Goal: Task Accomplishment & Management: Manage account settings

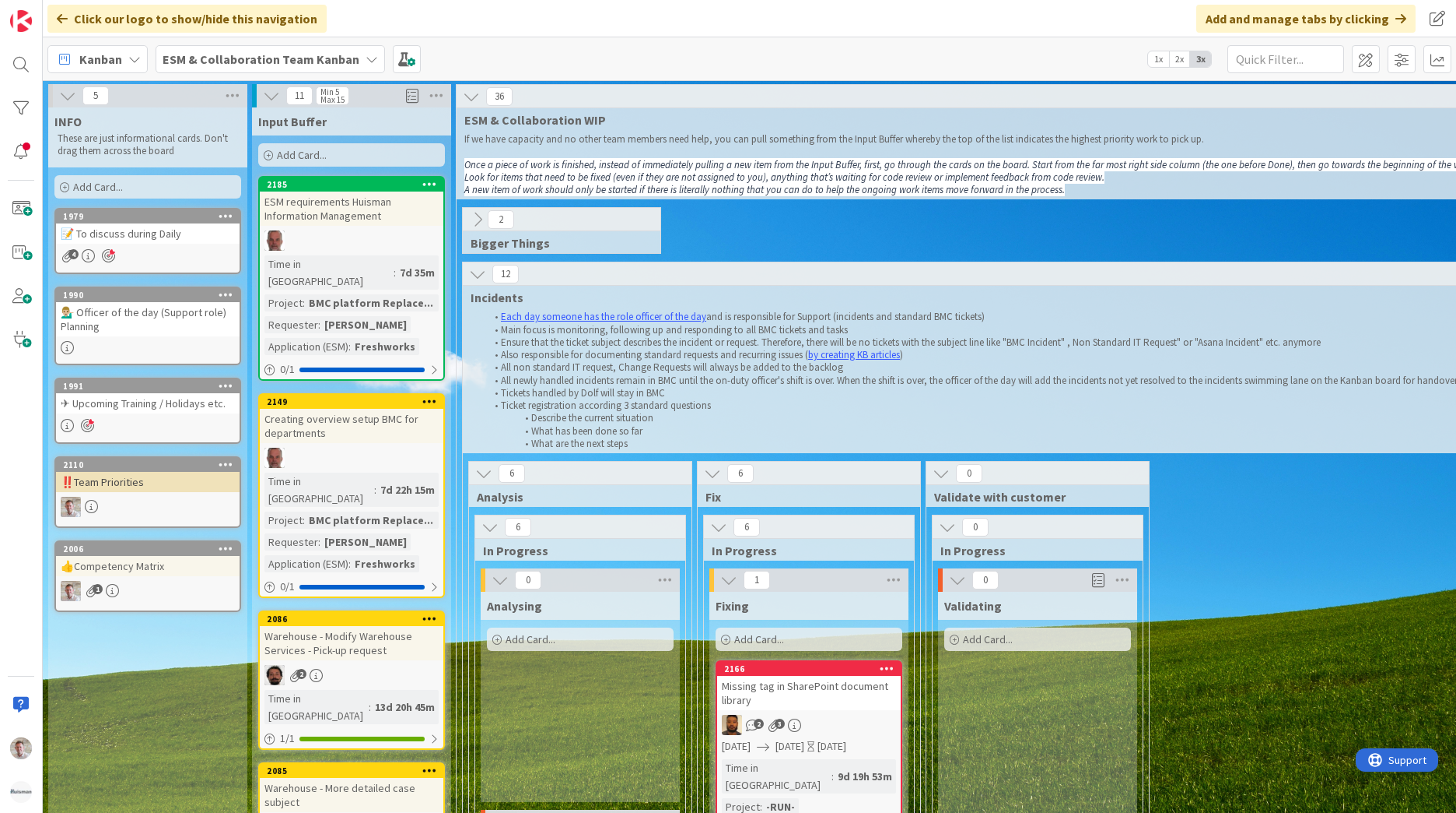
click at [309, 60] on b "ESM & Collaboration Team Kanban" at bounding box center [261, 59] width 197 height 15
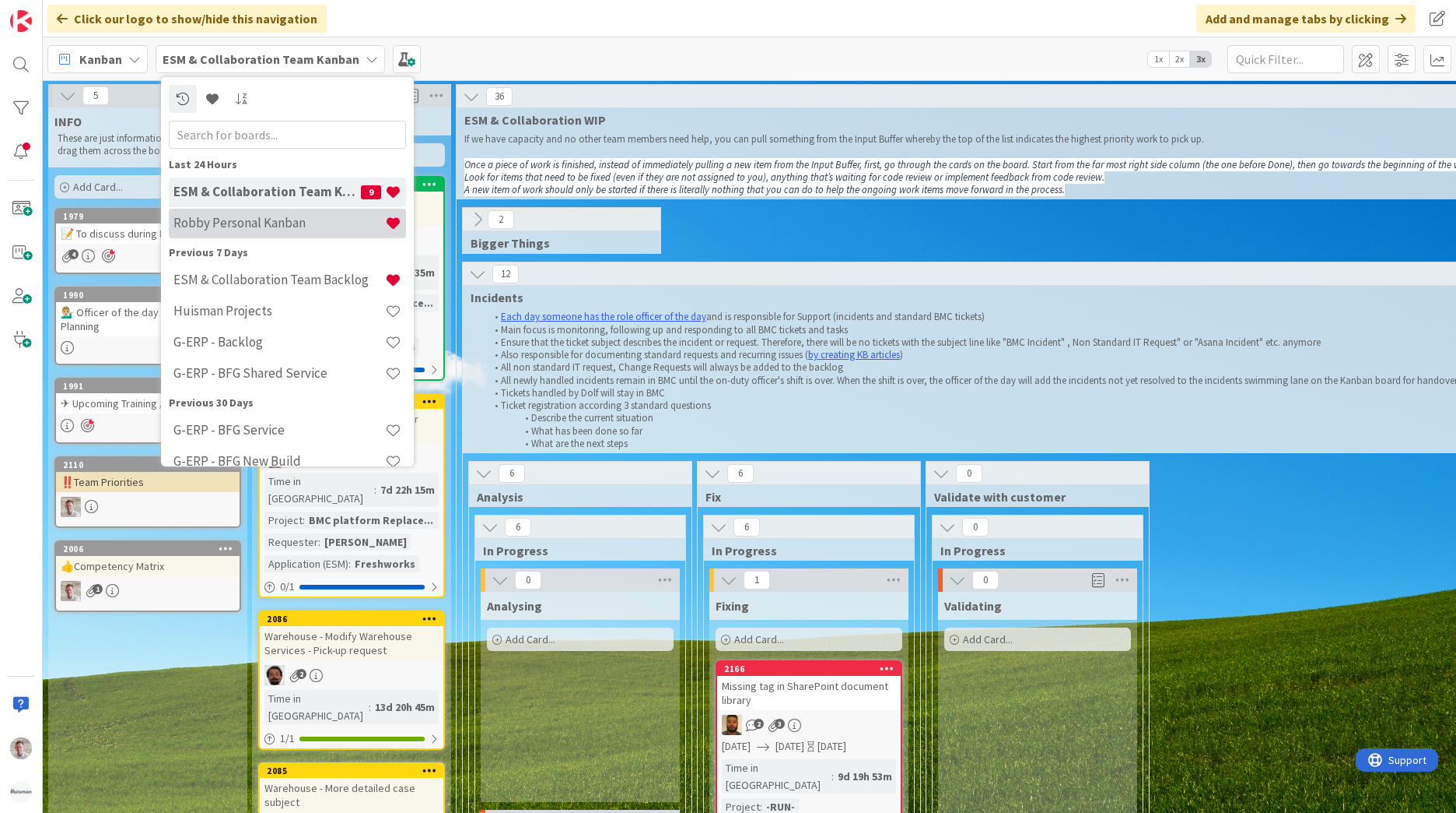
click at [248, 214] on div "Robby Personal Kanban" at bounding box center [288, 223] width 238 height 30
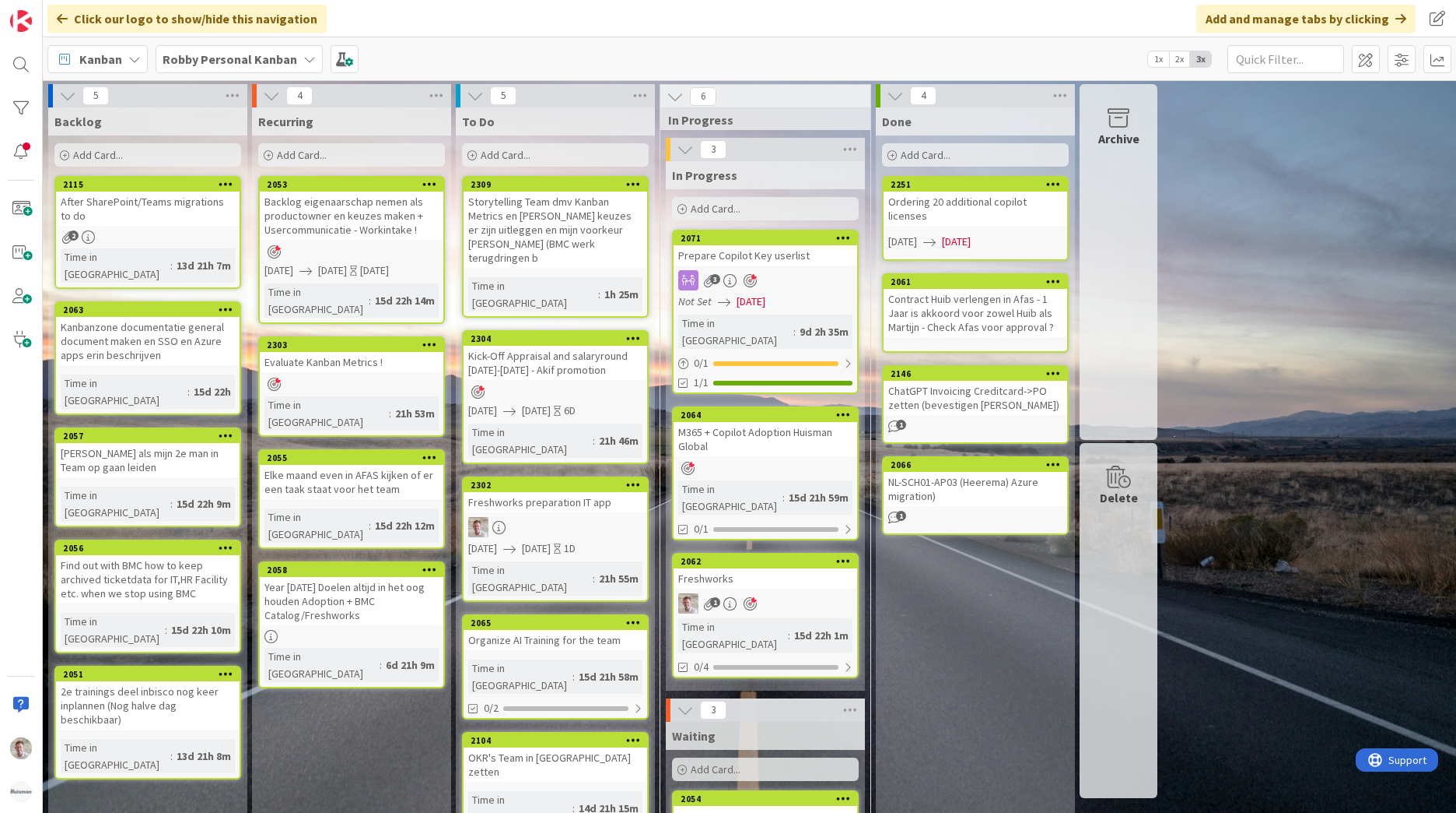
click at [251, 55] on b "Robby Personal Kanban" at bounding box center [230, 59] width 135 height 15
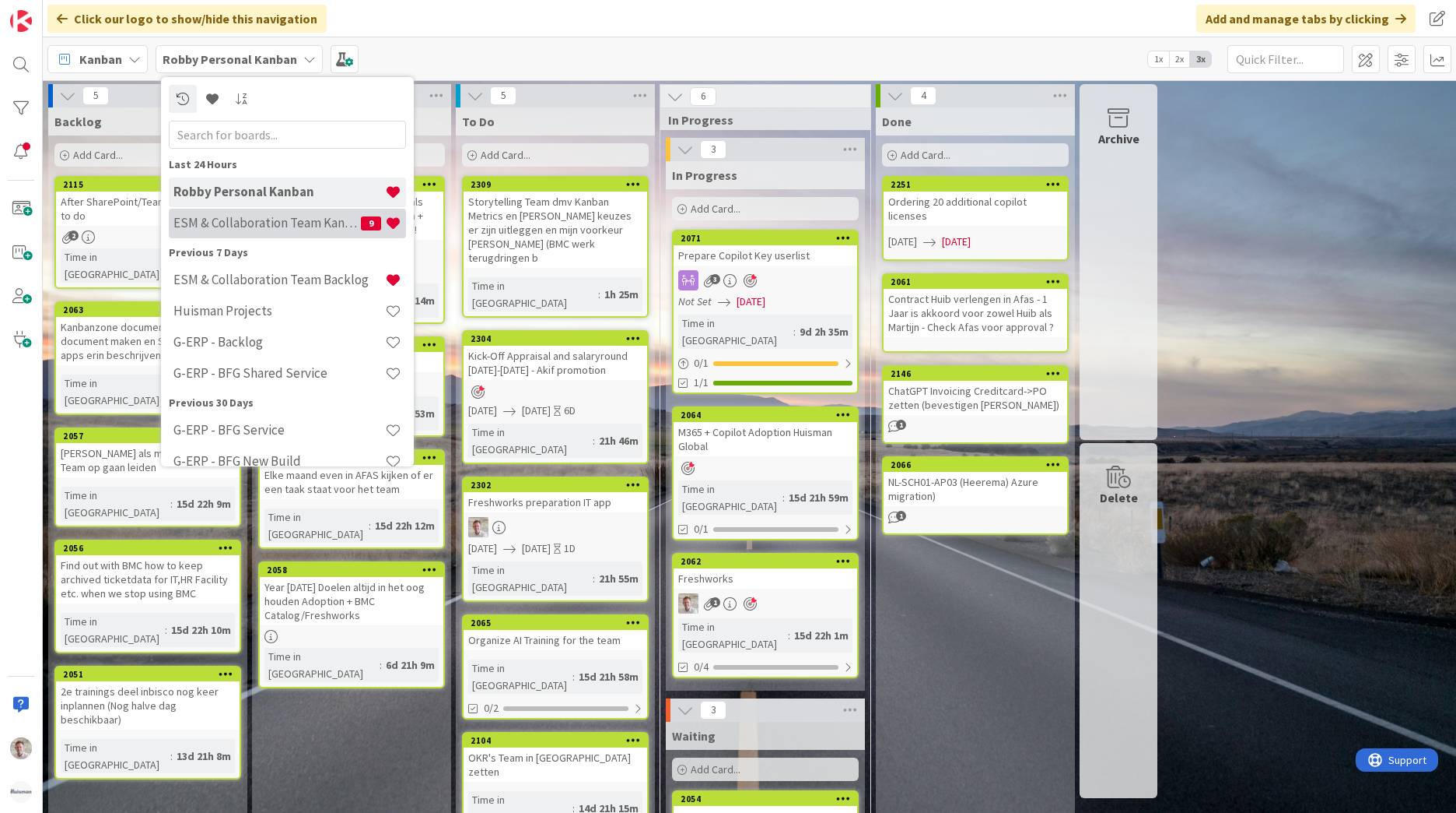
click at [268, 215] on h4 "ESM & Collaboration Team Kanban" at bounding box center [267, 222] width 187 height 15
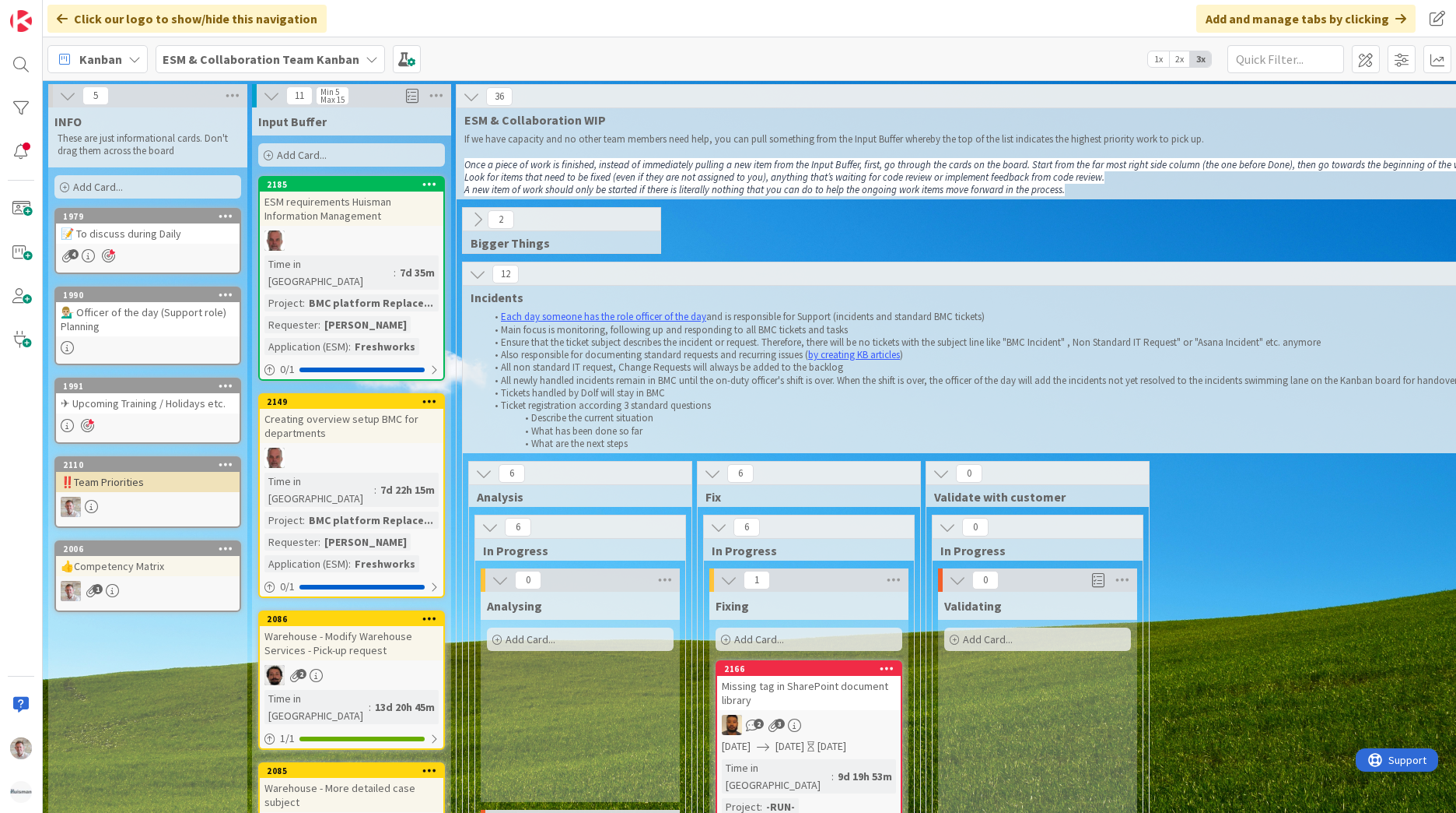
click at [256, 60] on b "ESM & Collaboration Team Kanban" at bounding box center [261, 59] width 197 height 15
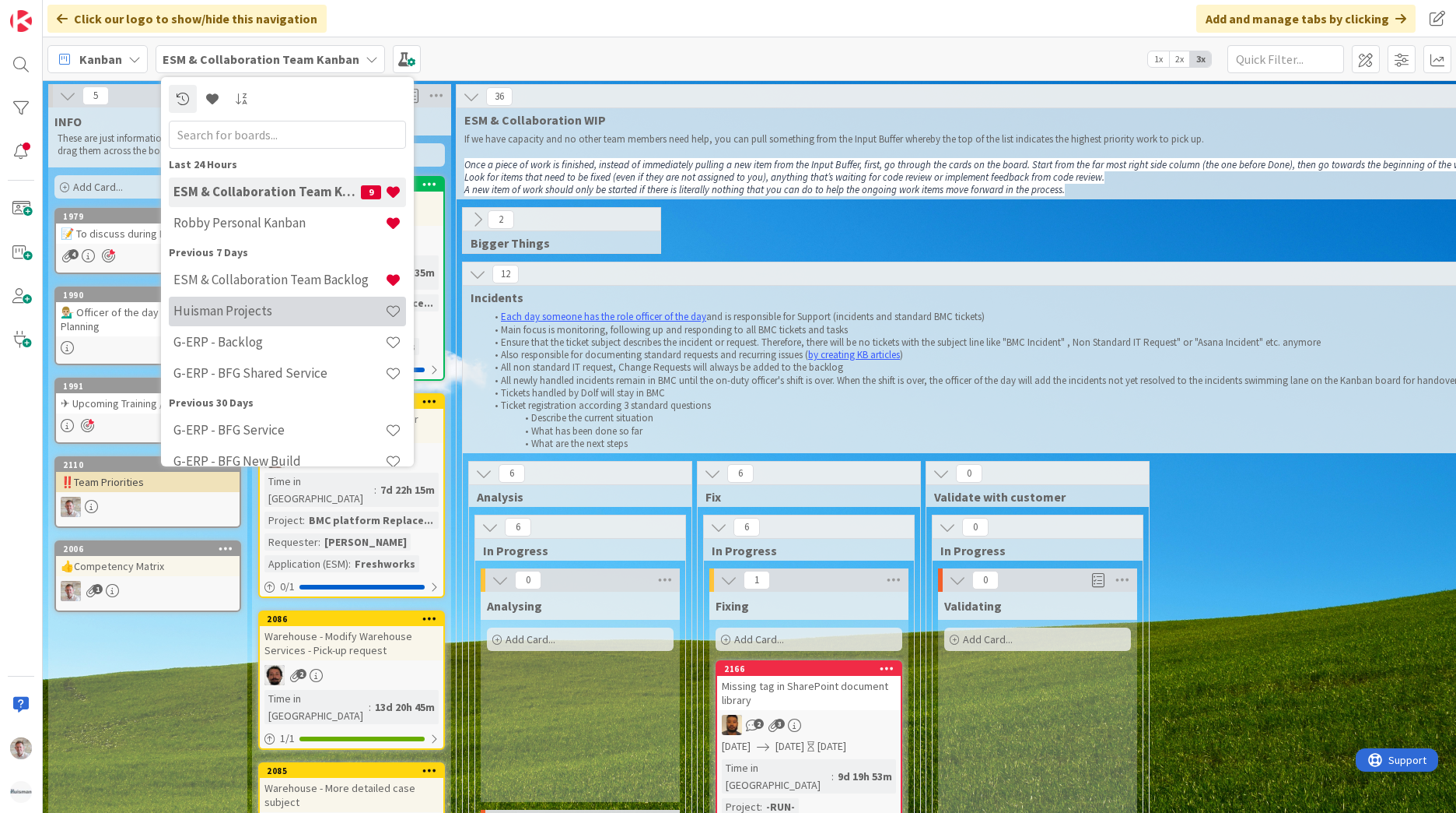
click at [287, 297] on div "Huisman Projects" at bounding box center [288, 311] width 238 height 30
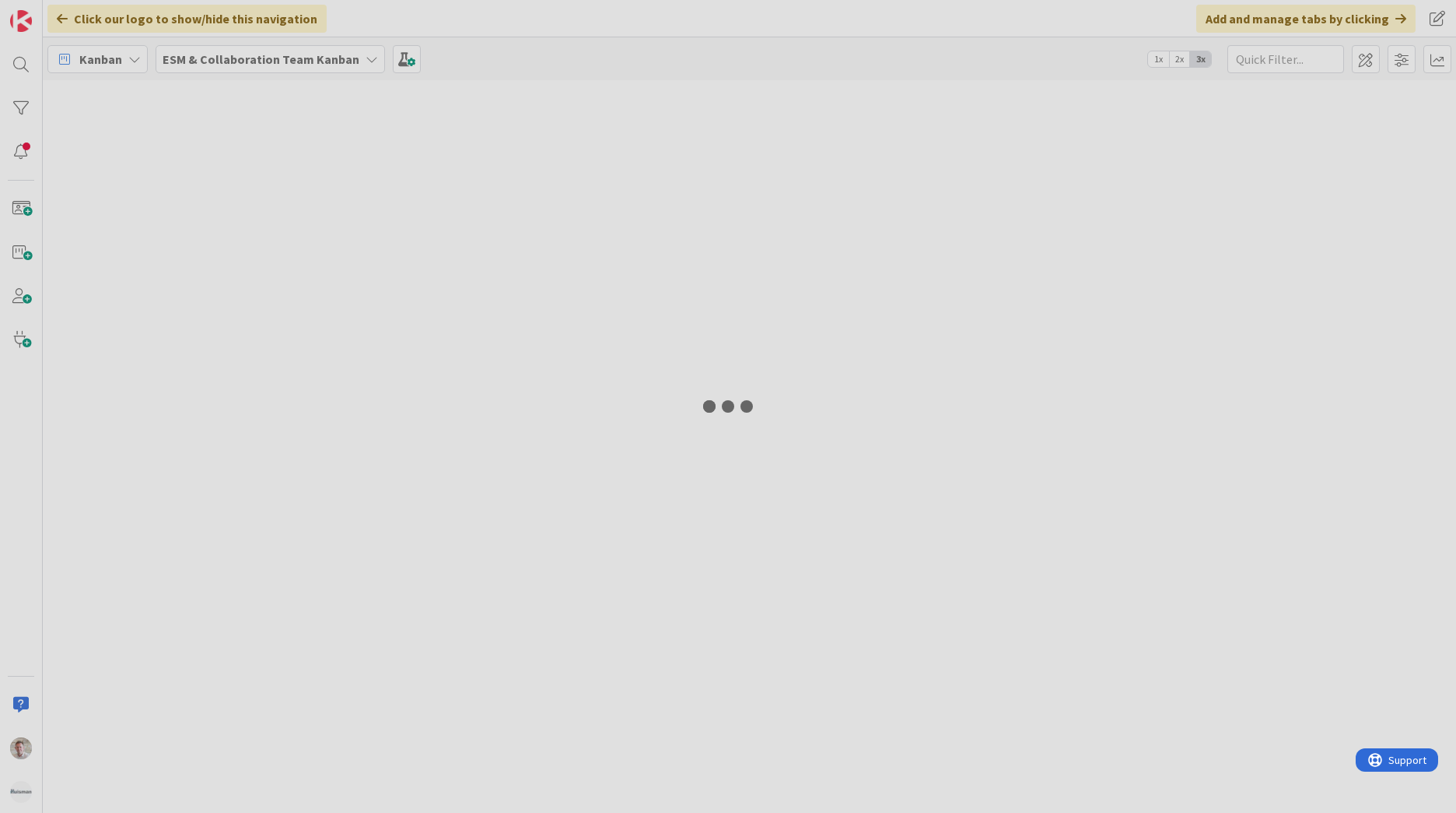
type input "m365"
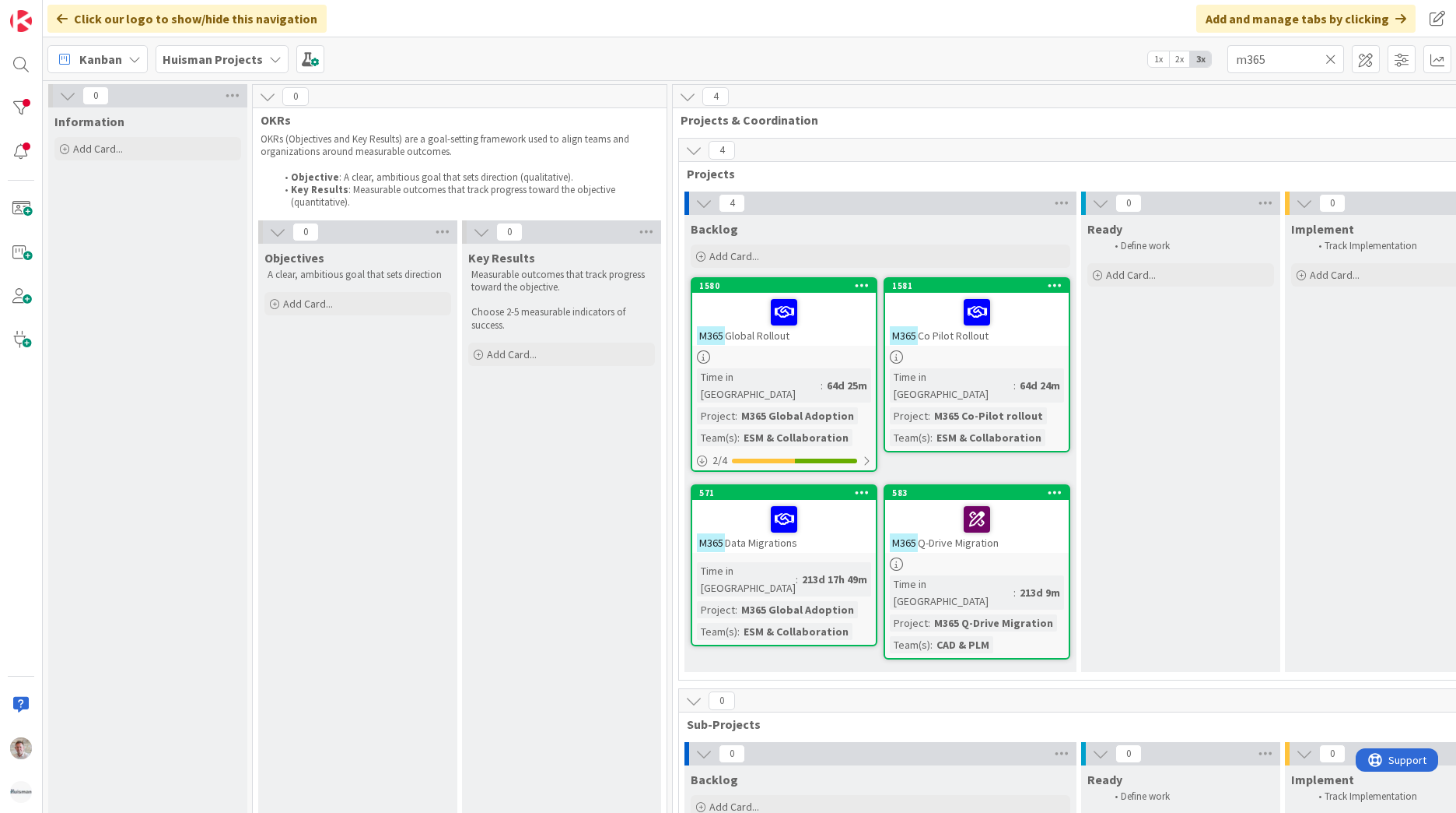
click at [273, 32] on div "Click our logo to show/hide this navigation" at bounding box center [187, 18] width 279 height 28
click at [259, 56] on div "Huisman Projects" at bounding box center [222, 59] width 133 height 28
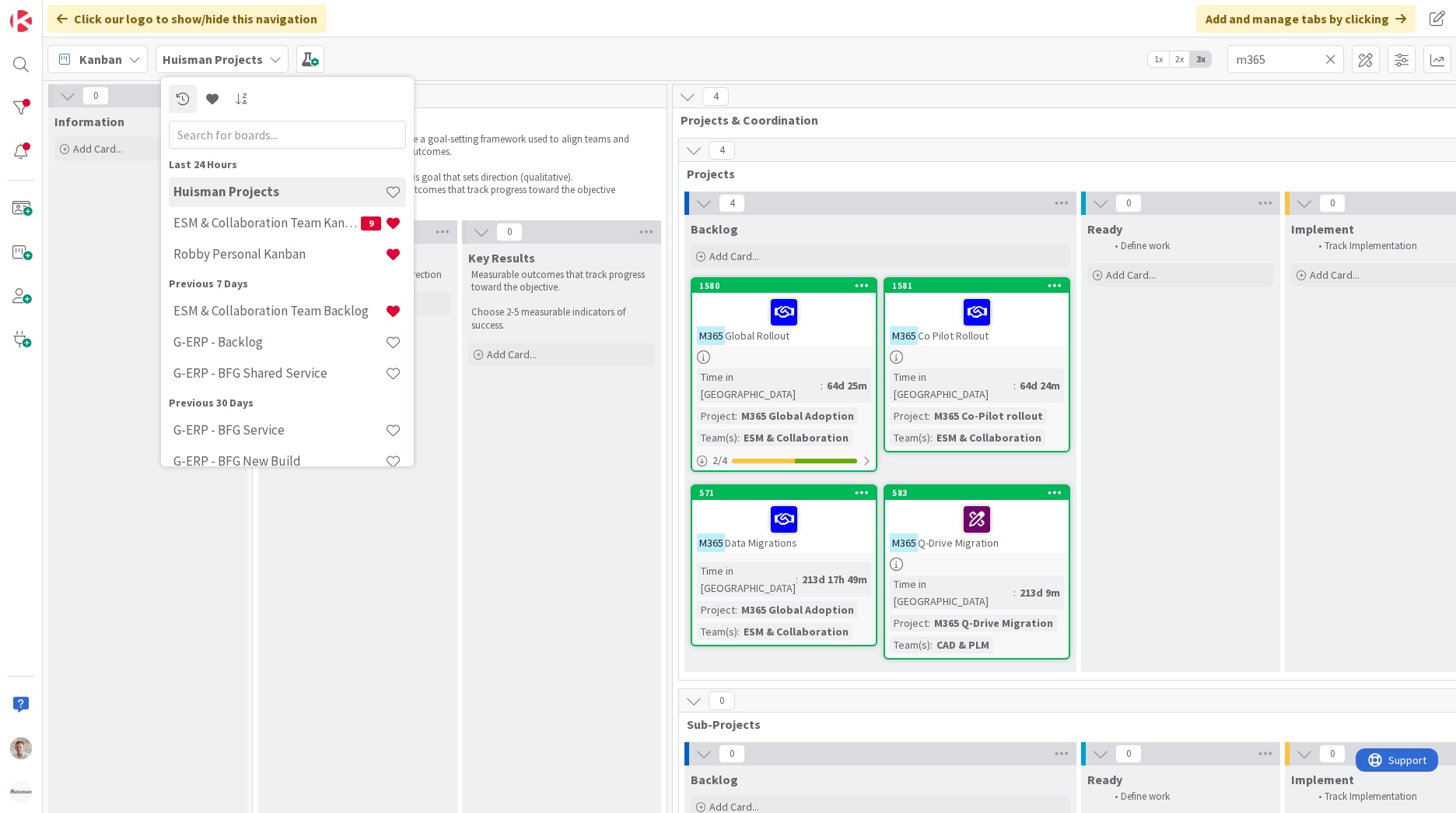
click at [287, 293] on div "Previous 7 Days ESM & Collaboration Team Backlog G-ERP - Backlog G-ERP - BFG Sh…" at bounding box center [288, 333] width 238 height 115
click at [287, 306] on h4 "ESM & Collaboration Team Backlog" at bounding box center [279, 310] width 212 height 15
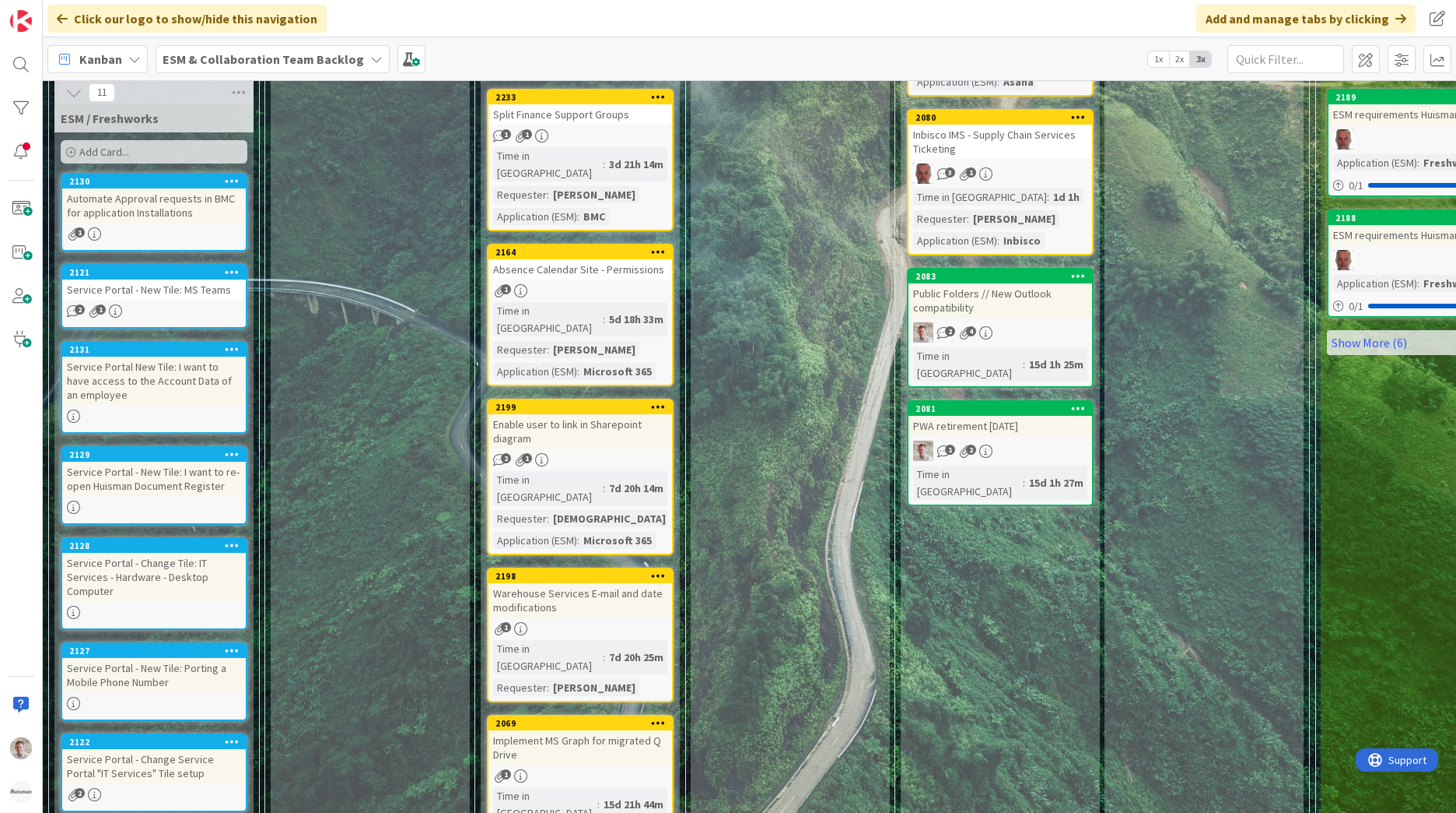
scroll to position [1090, 0]
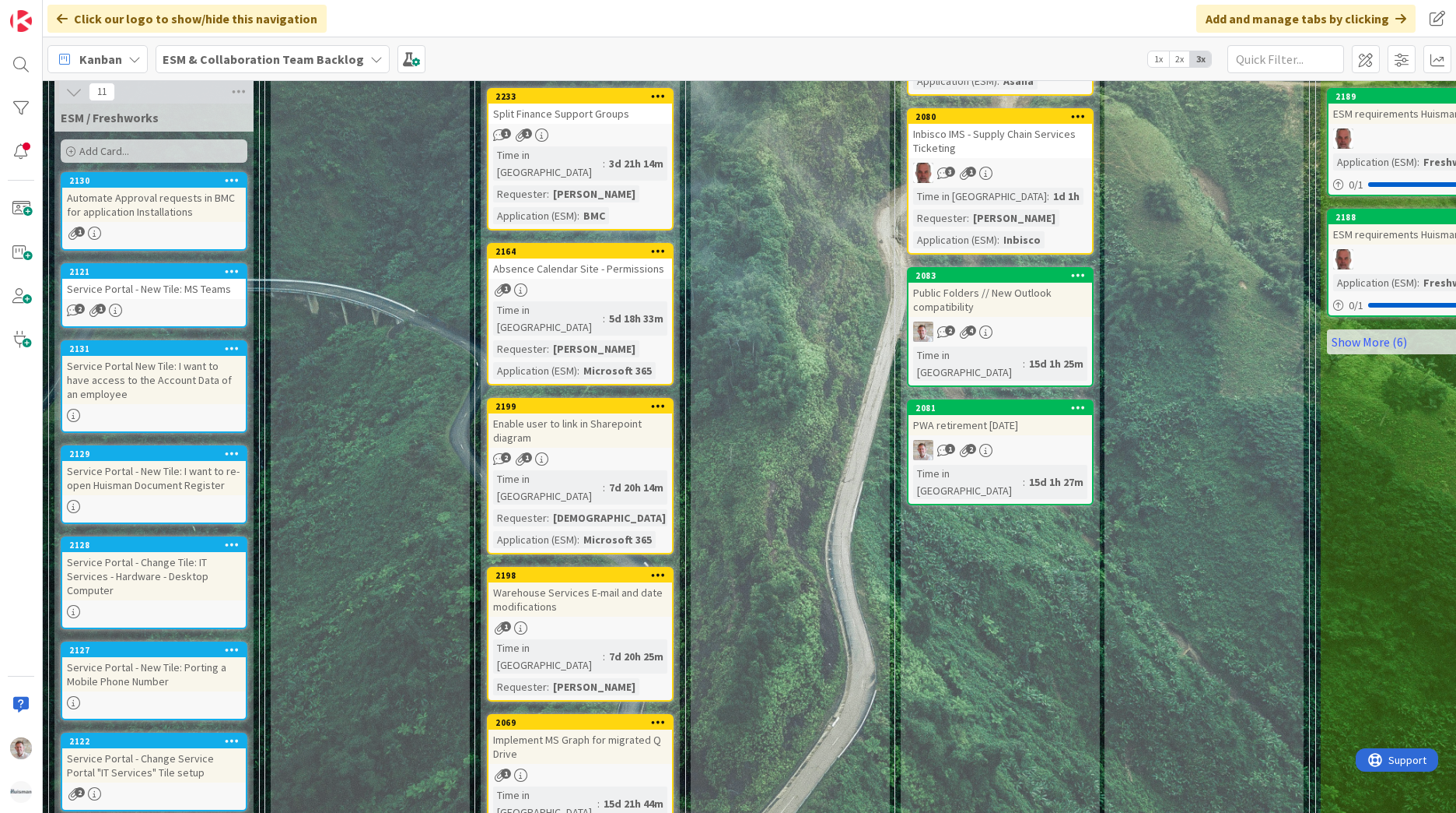
click at [566, 729] on div "Implement MS Graph for migrated Q Drive" at bounding box center [580, 746] width 184 height 34
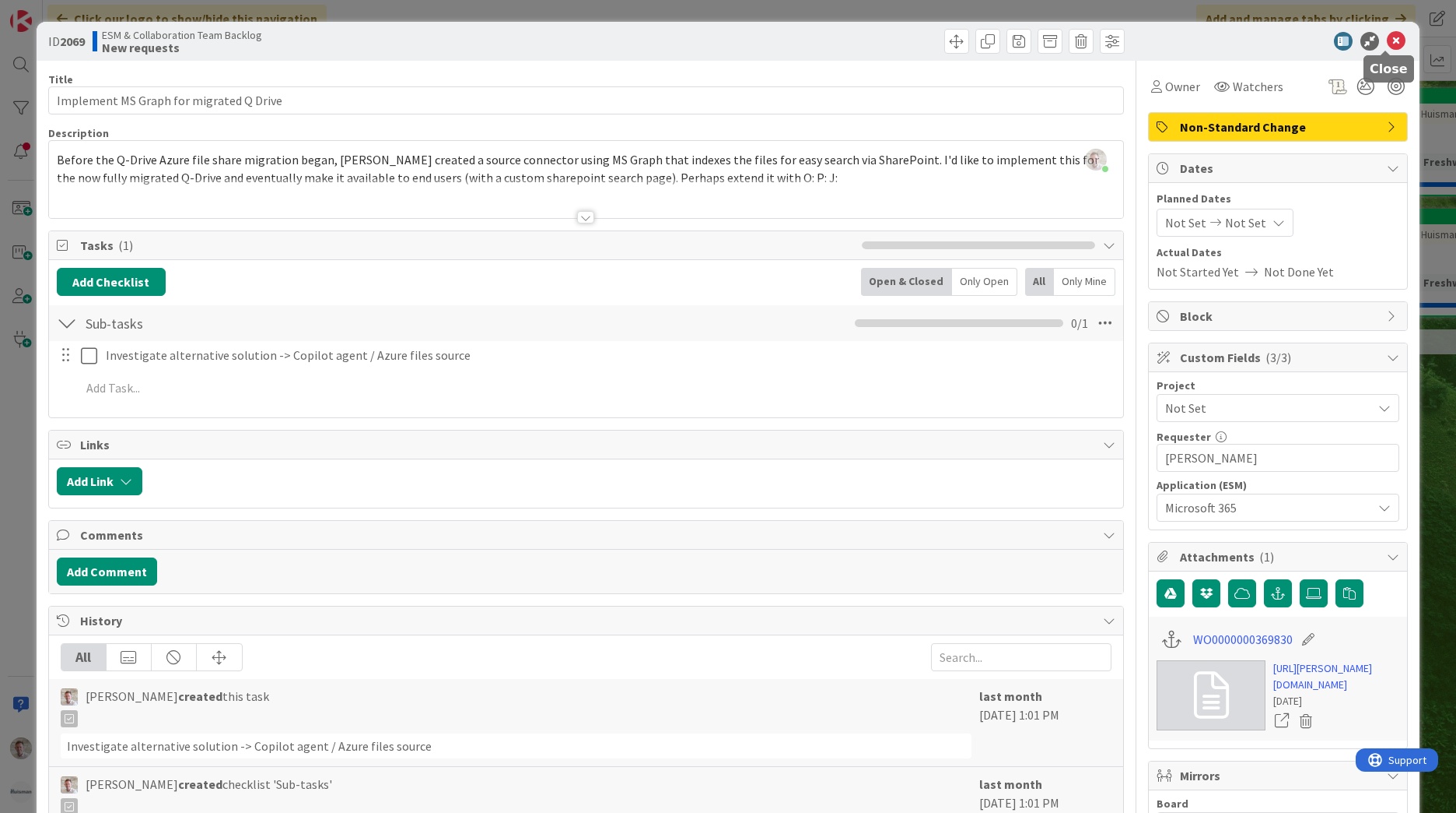
click at [1388, 43] on icon at bounding box center [1396, 41] width 19 height 19
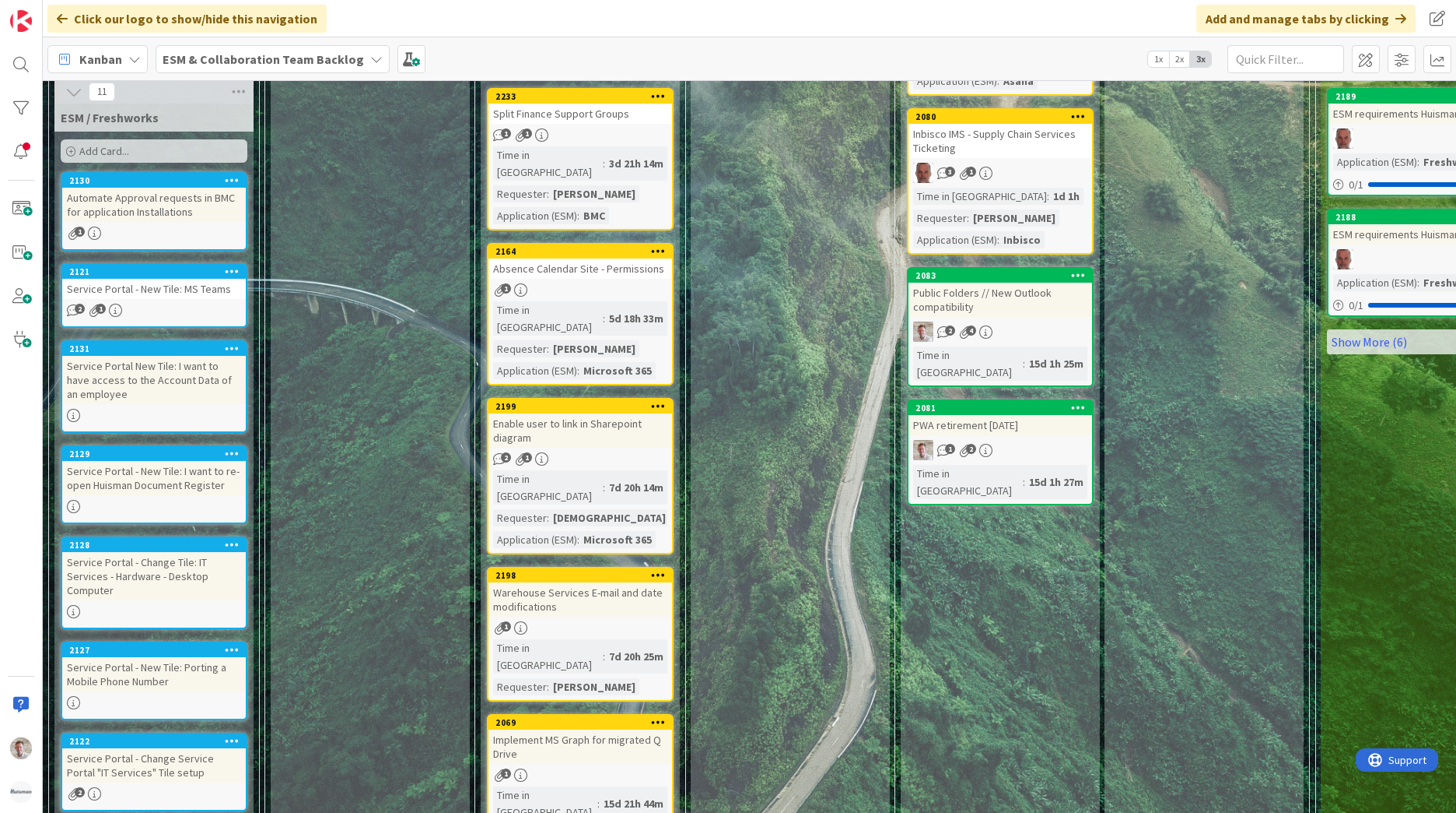
click at [609, 729] on div "Implement MS Graph for migrated Q Drive" at bounding box center [580, 746] width 184 height 34
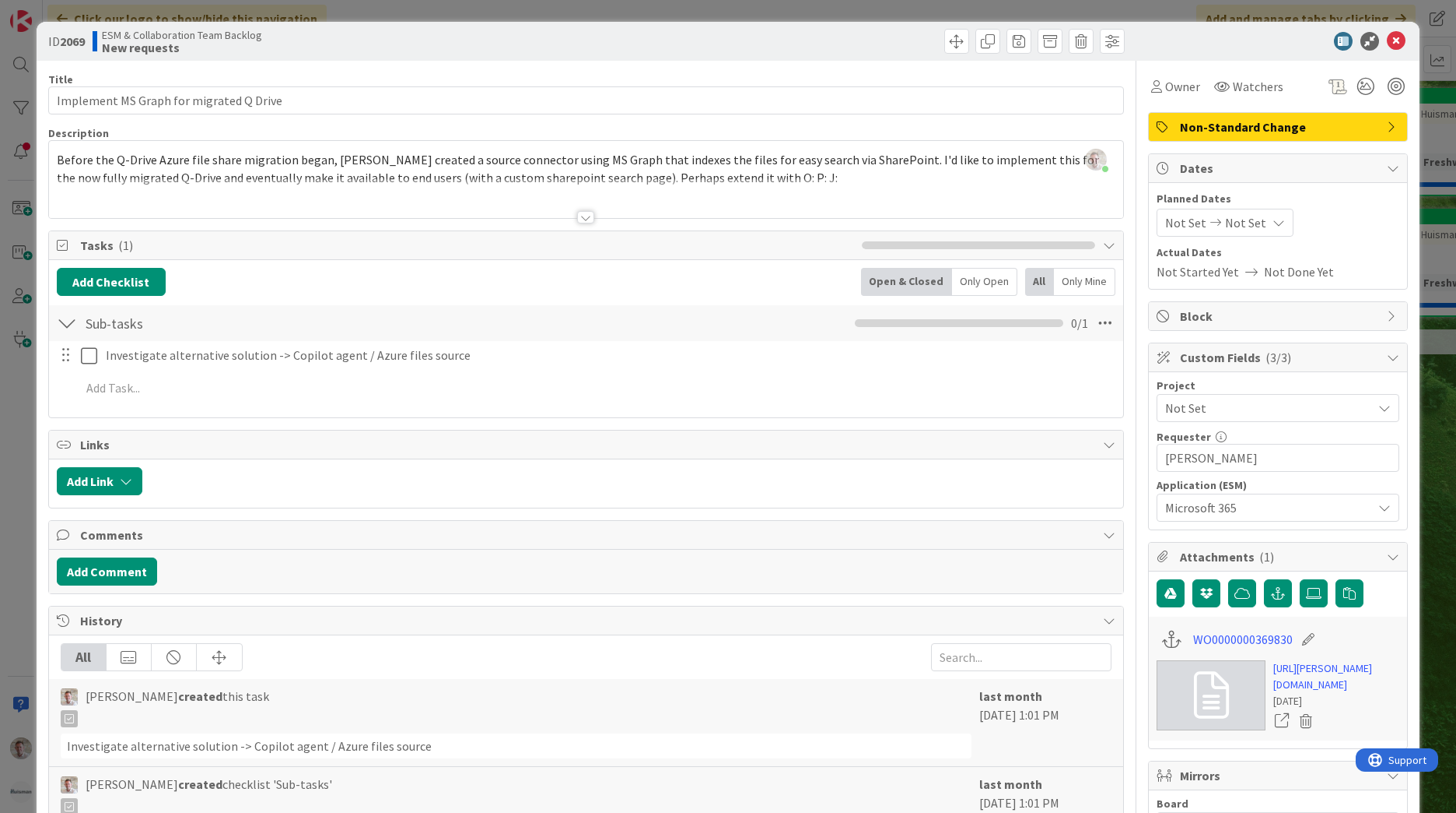
click at [575, 223] on div "Title 39 / 128 Implement MS Graph for migrated Q Drive Description Robby de Bie…" at bounding box center [585, 639] width 1076 height 1157
click at [569, 217] on div at bounding box center [585, 198] width 1074 height 39
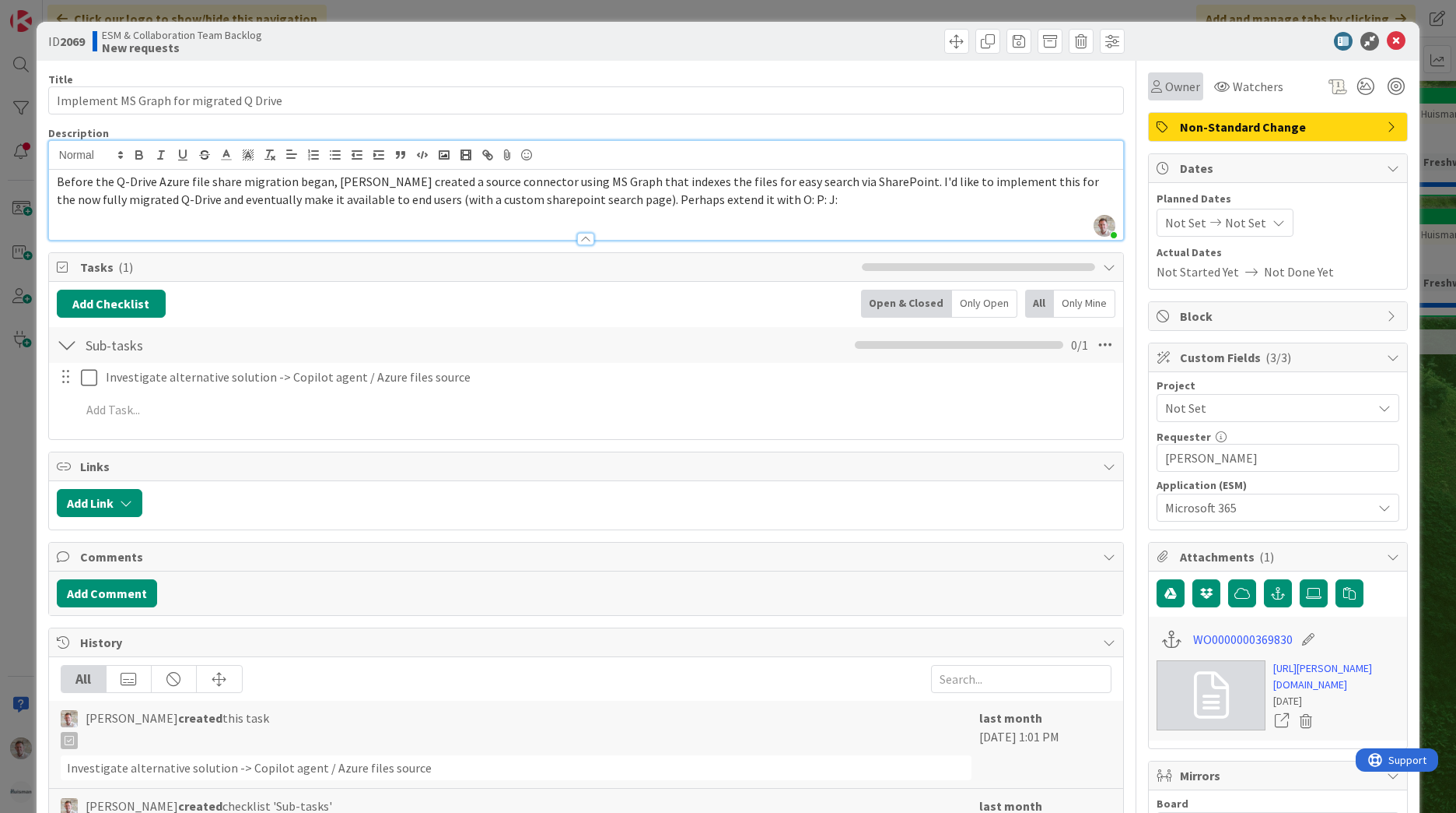
click at [1174, 83] on span "Owner" at bounding box center [1183, 86] width 35 height 19
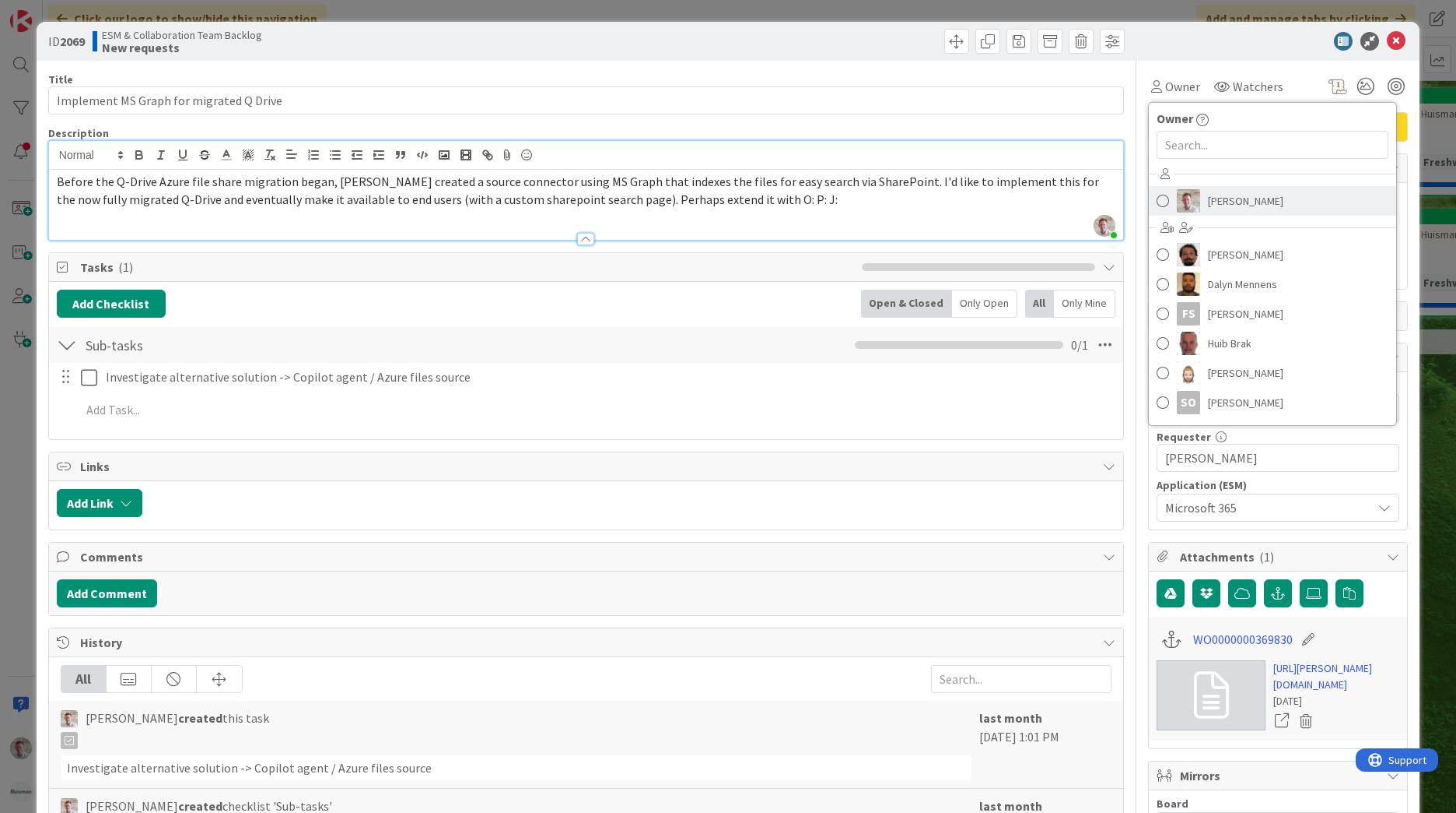
click at [1208, 205] on span "Robby de Bie" at bounding box center [1246, 200] width 75 height 23
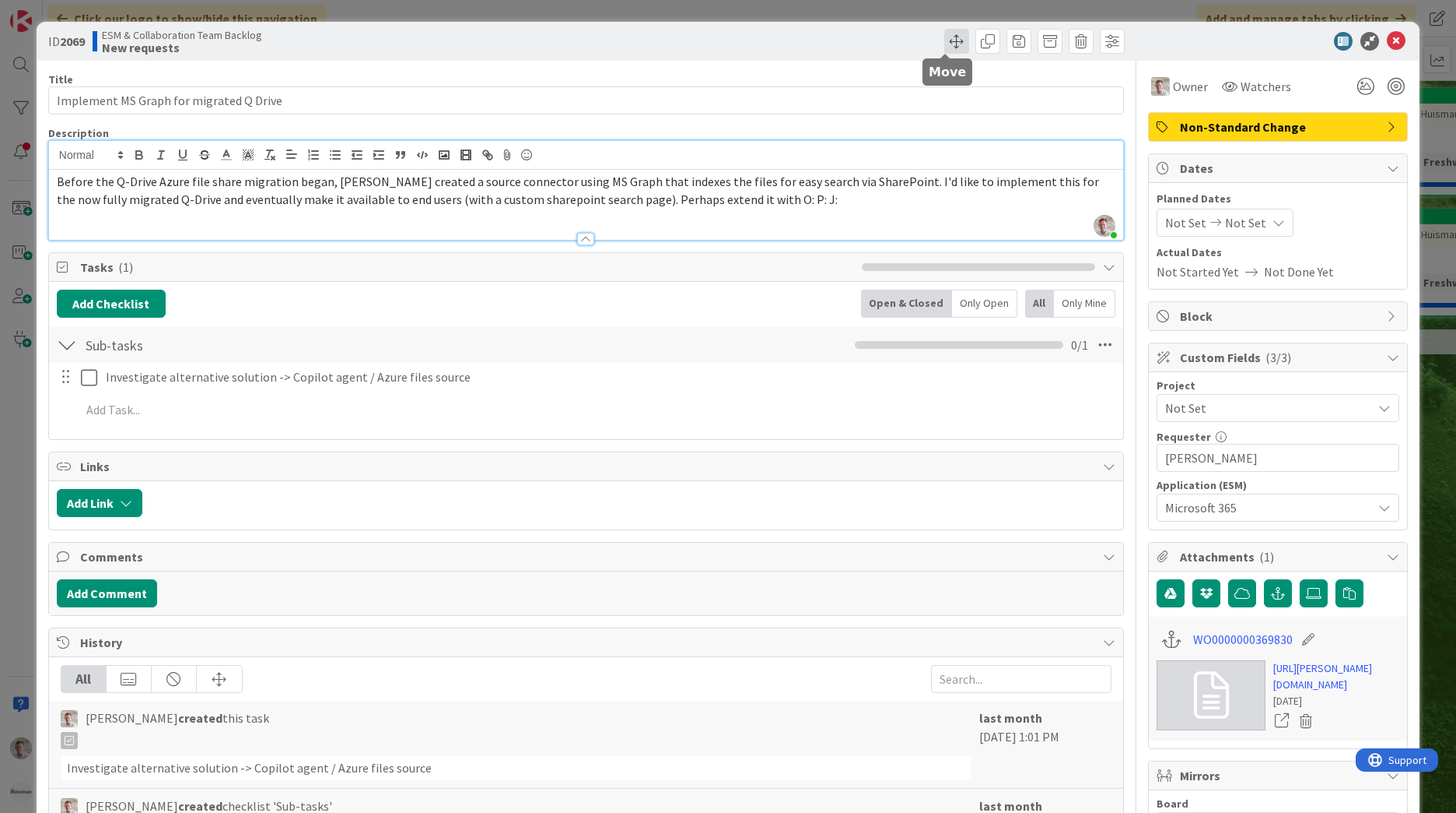
click at [950, 41] on span at bounding box center [956, 41] width 25 height 25
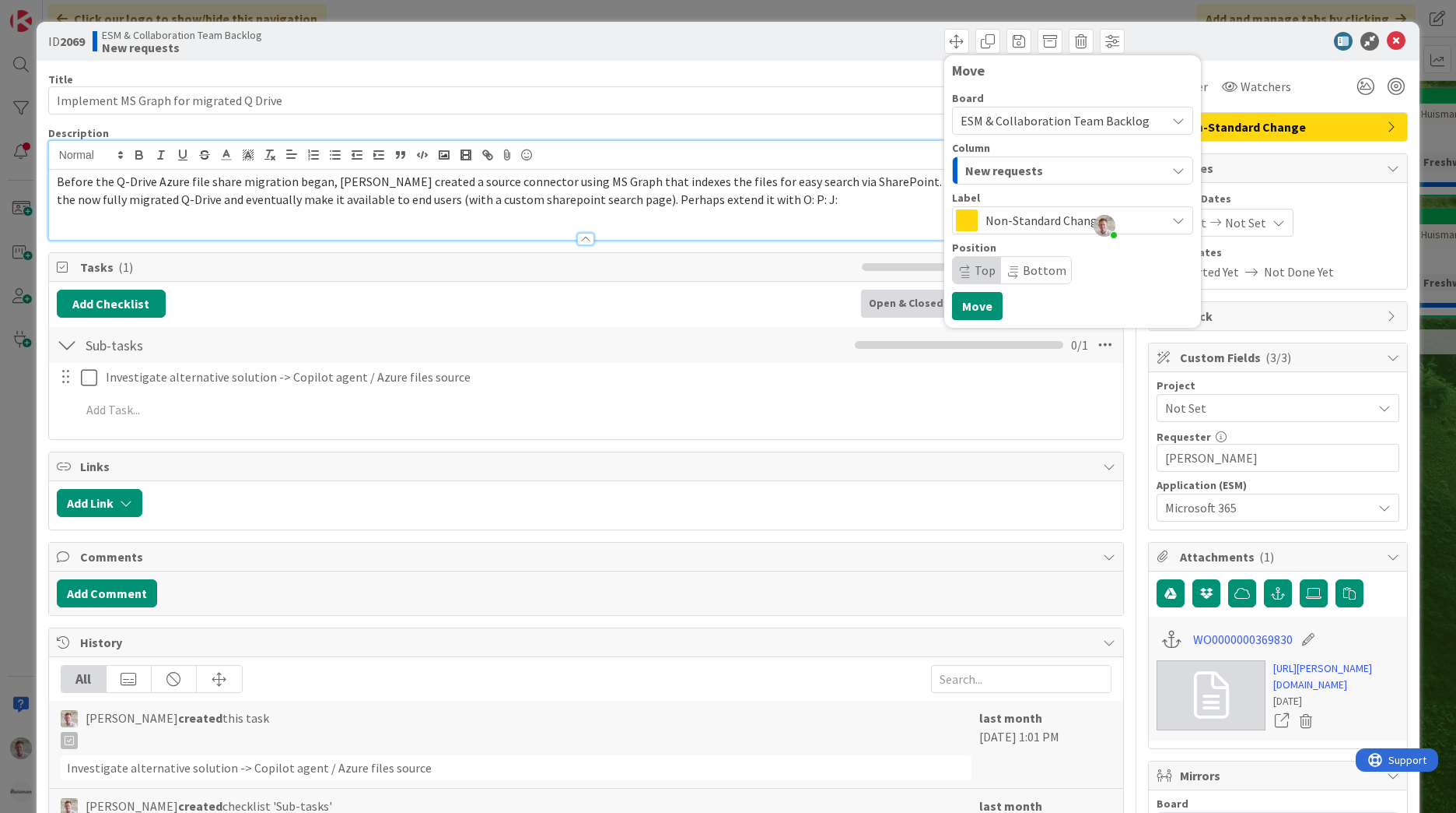
click at [993, 168] on span "New requests" at bounding box center [1004, 171] width 78 height 21
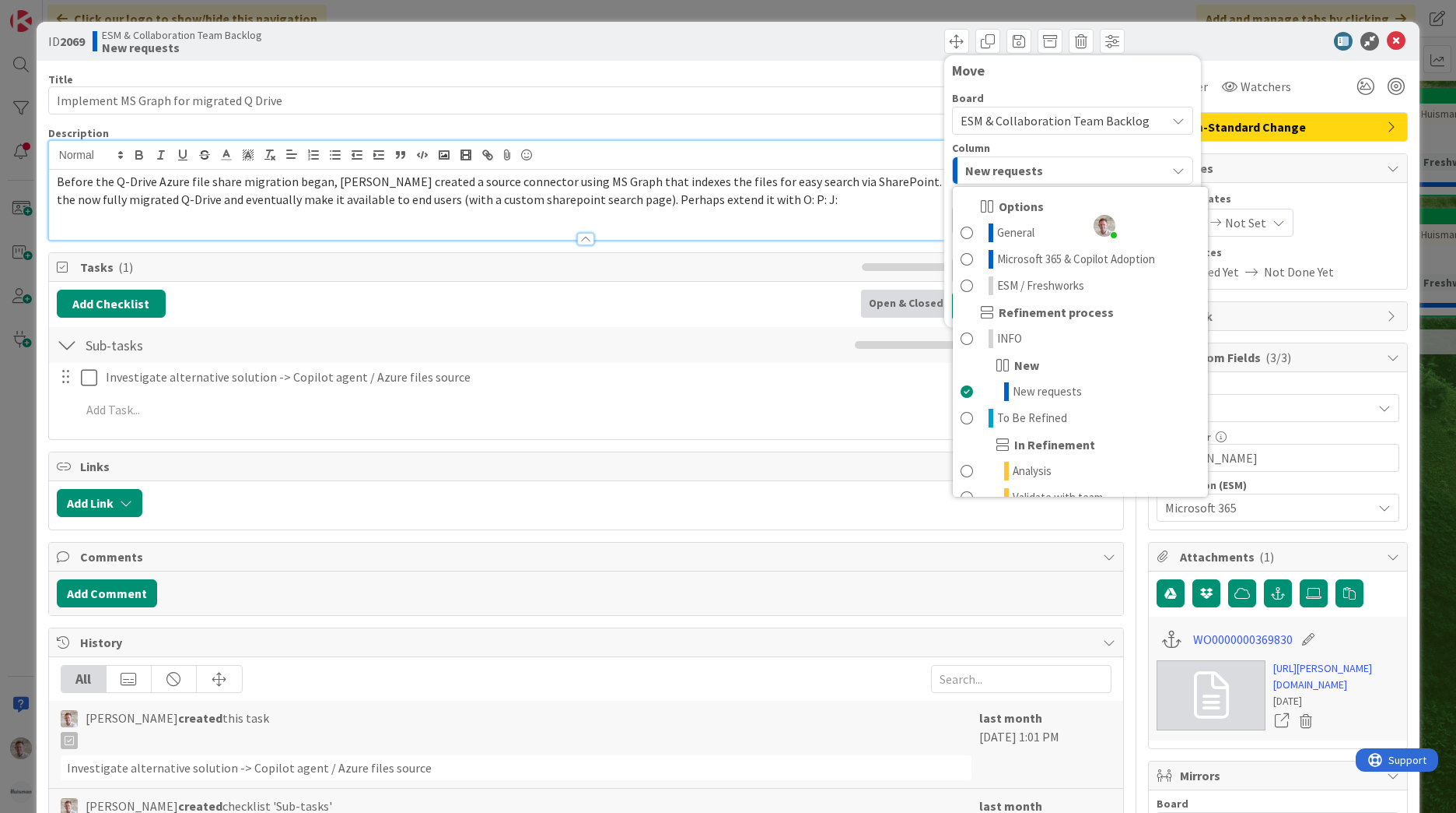
click at [998, 119] on span "ESM & Collaboration Team Backlog" at bounding box center [1054, 121] width 189 height 15
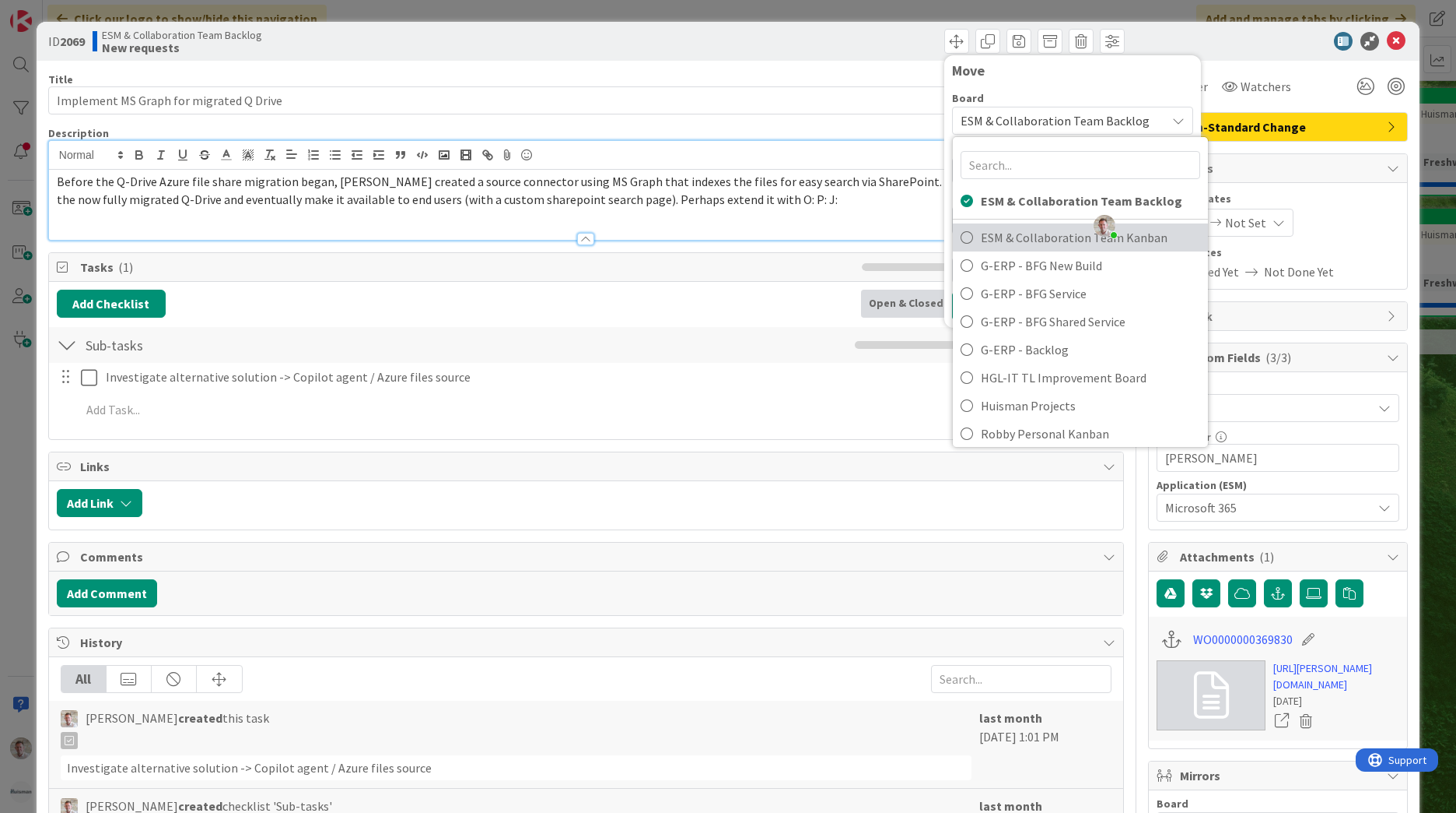
click at [1013, 236] on span "ESM & Collaboration Team Kanban" at bounding box center [1090, 237] width 220 height 23
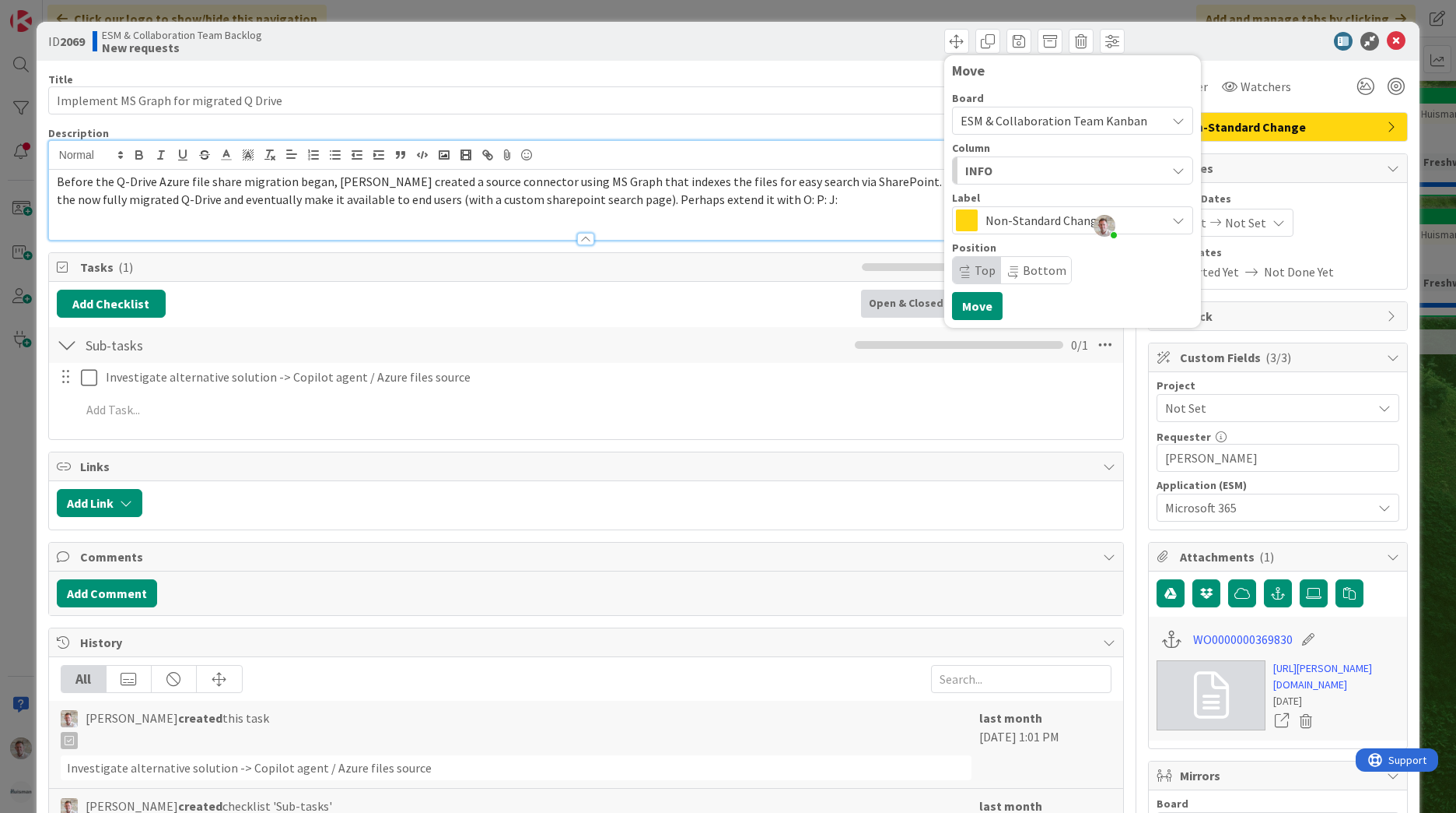
click at [1007, 169] on div "INFO" at bounding box center [1063, 170] width 204 height 25
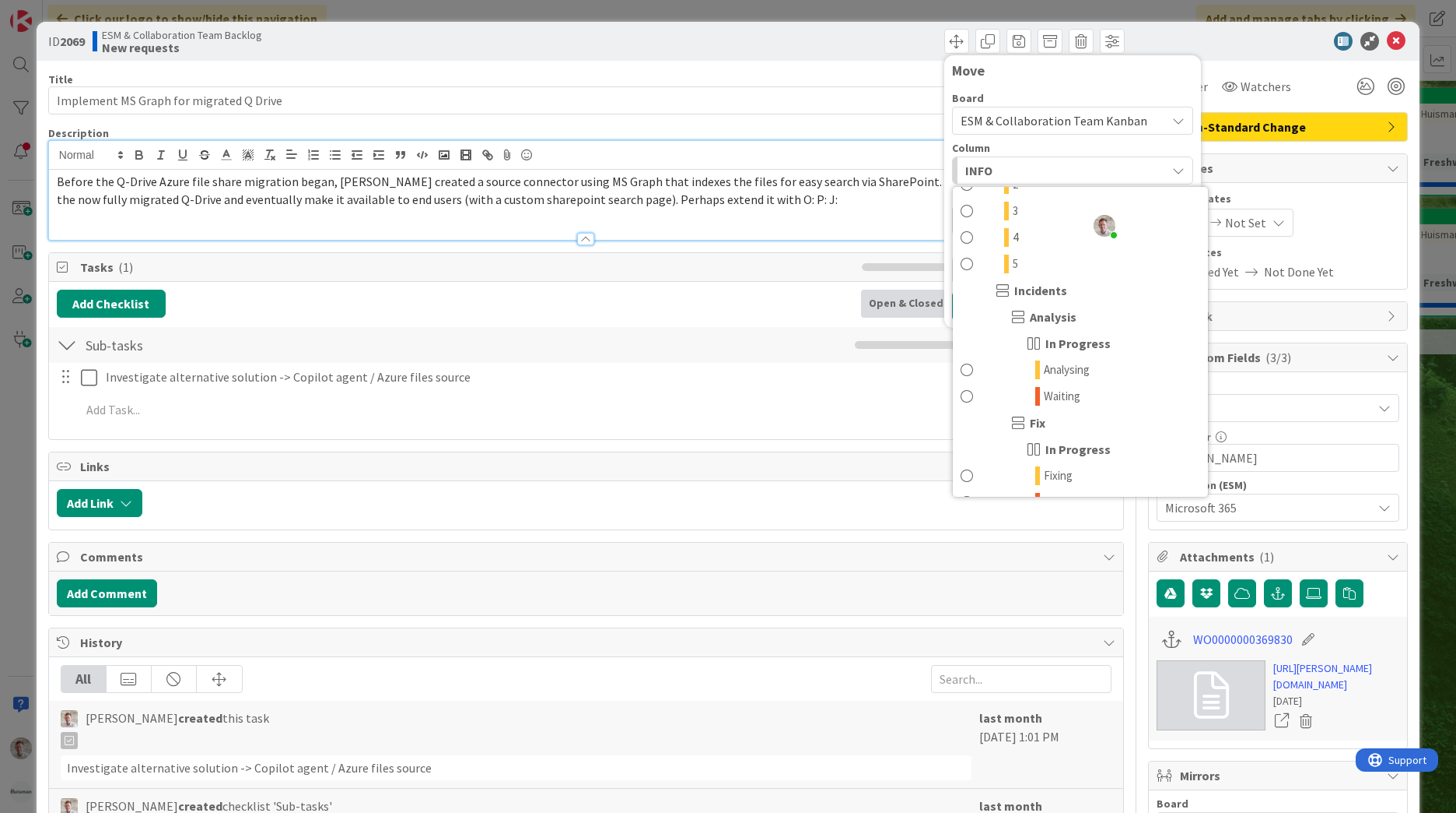
scroll to position [156, 0]
click at [1044, 388] on span "Waiting" at bounding box center [1062, 395] width 37 height 19
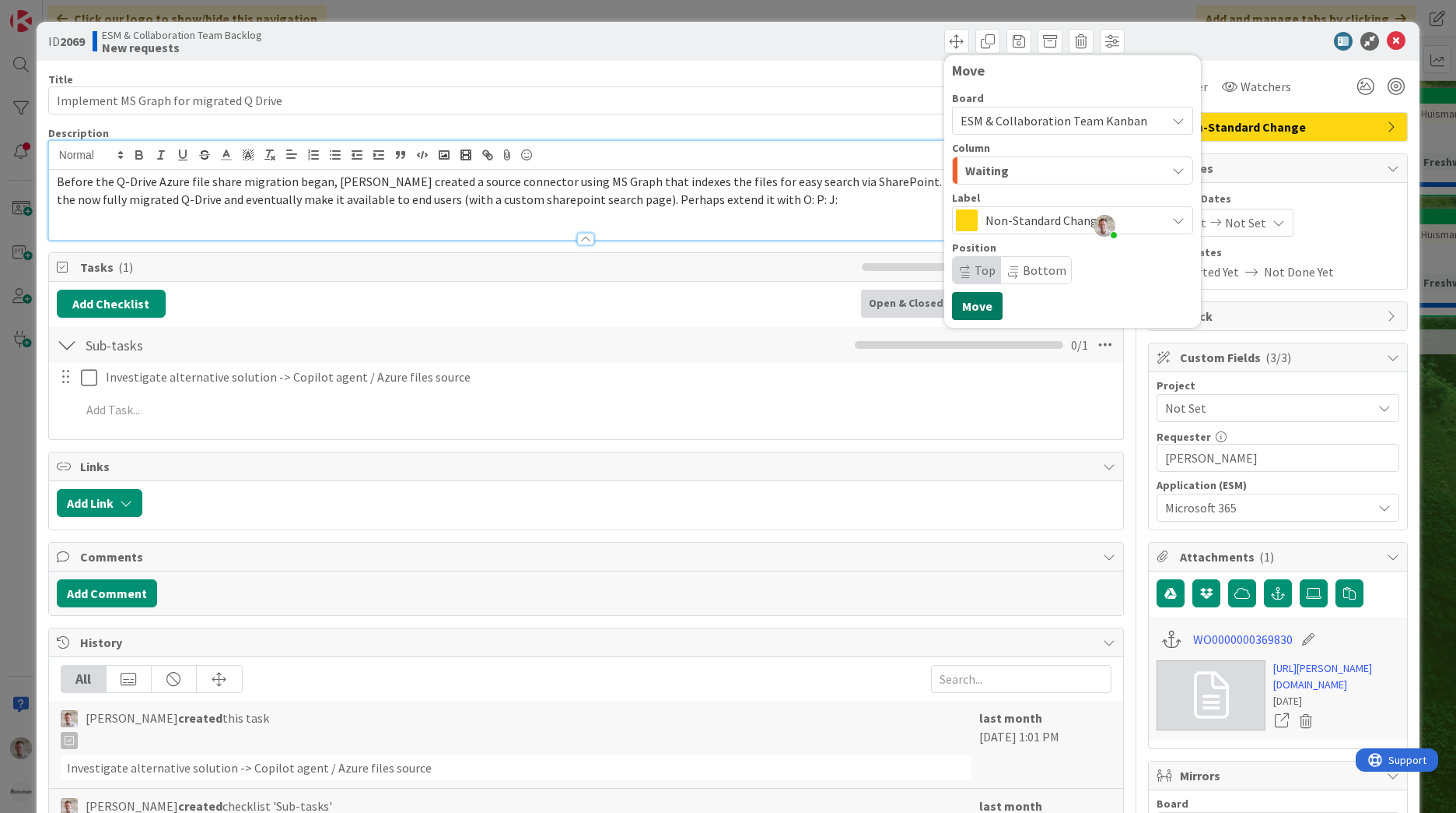
click at [982, 306] on button "Move" at bounding box center [977, 305] width 50 height 28
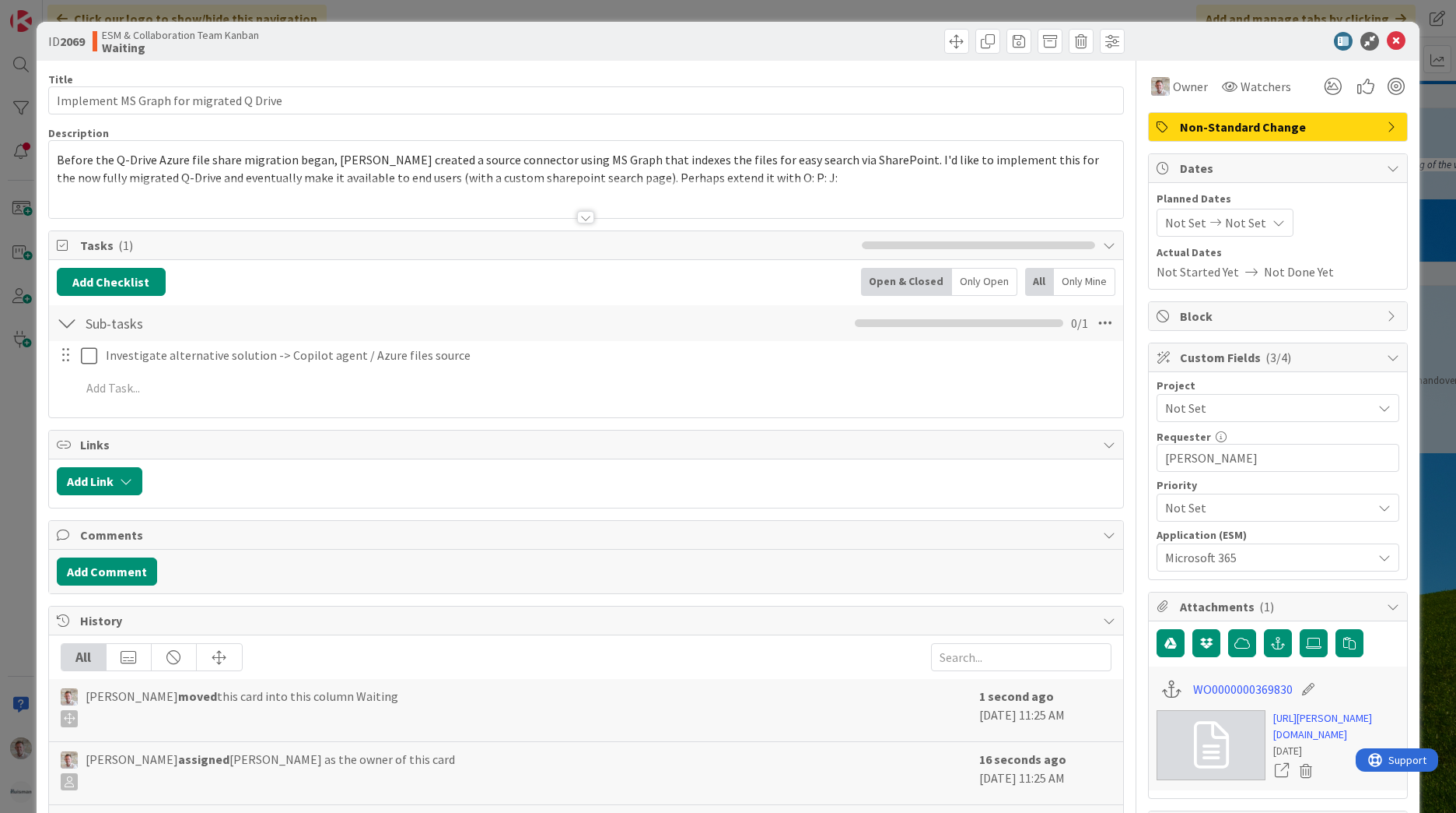
click at [1388, 44] on icon at bounding box center [1396, 41] width 19 height 19
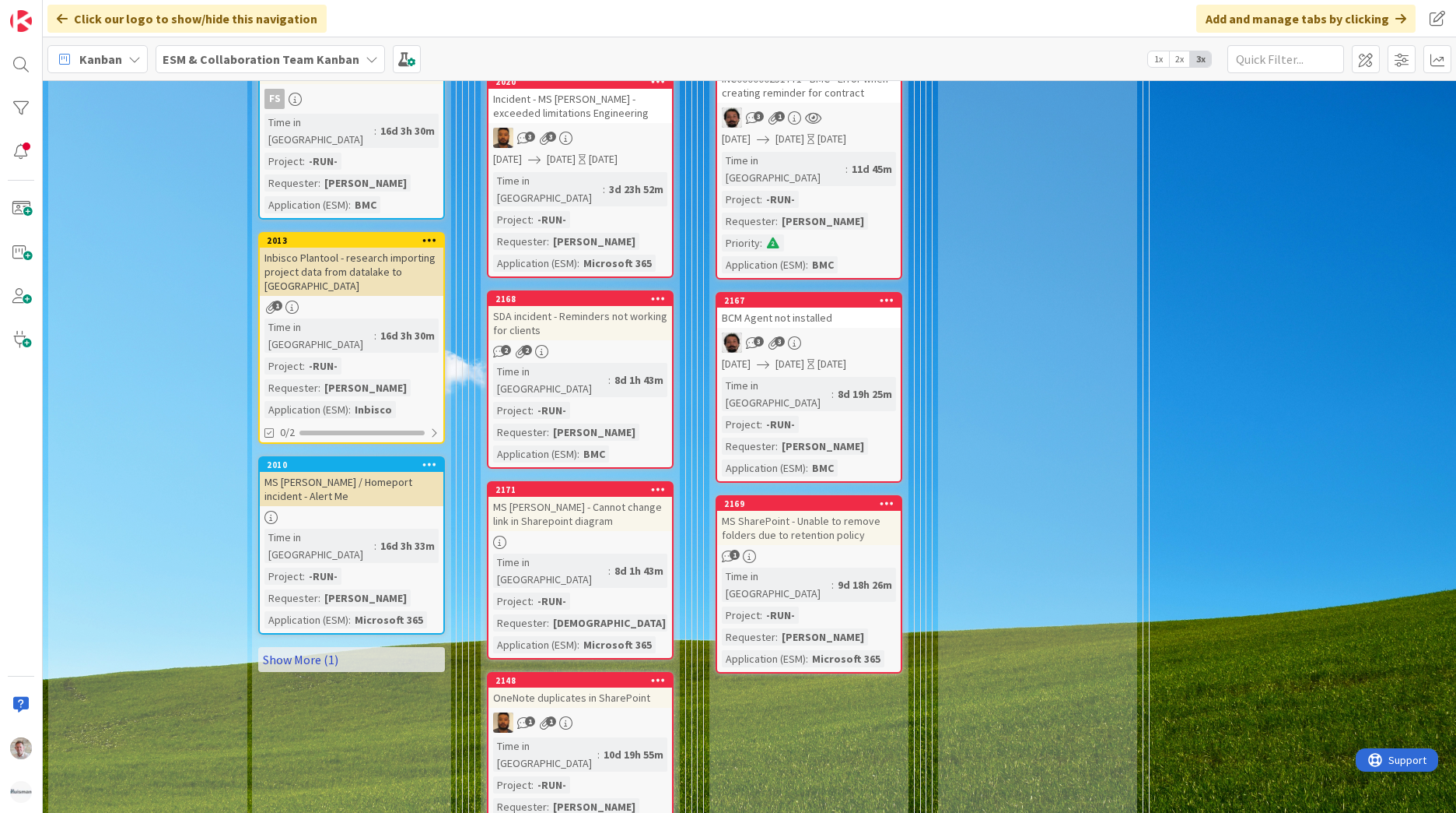
scroll to position [1401, 0]
click at [331, 648] on link "Show More (1)" at bounding box center [351, 660] width 187 height 25
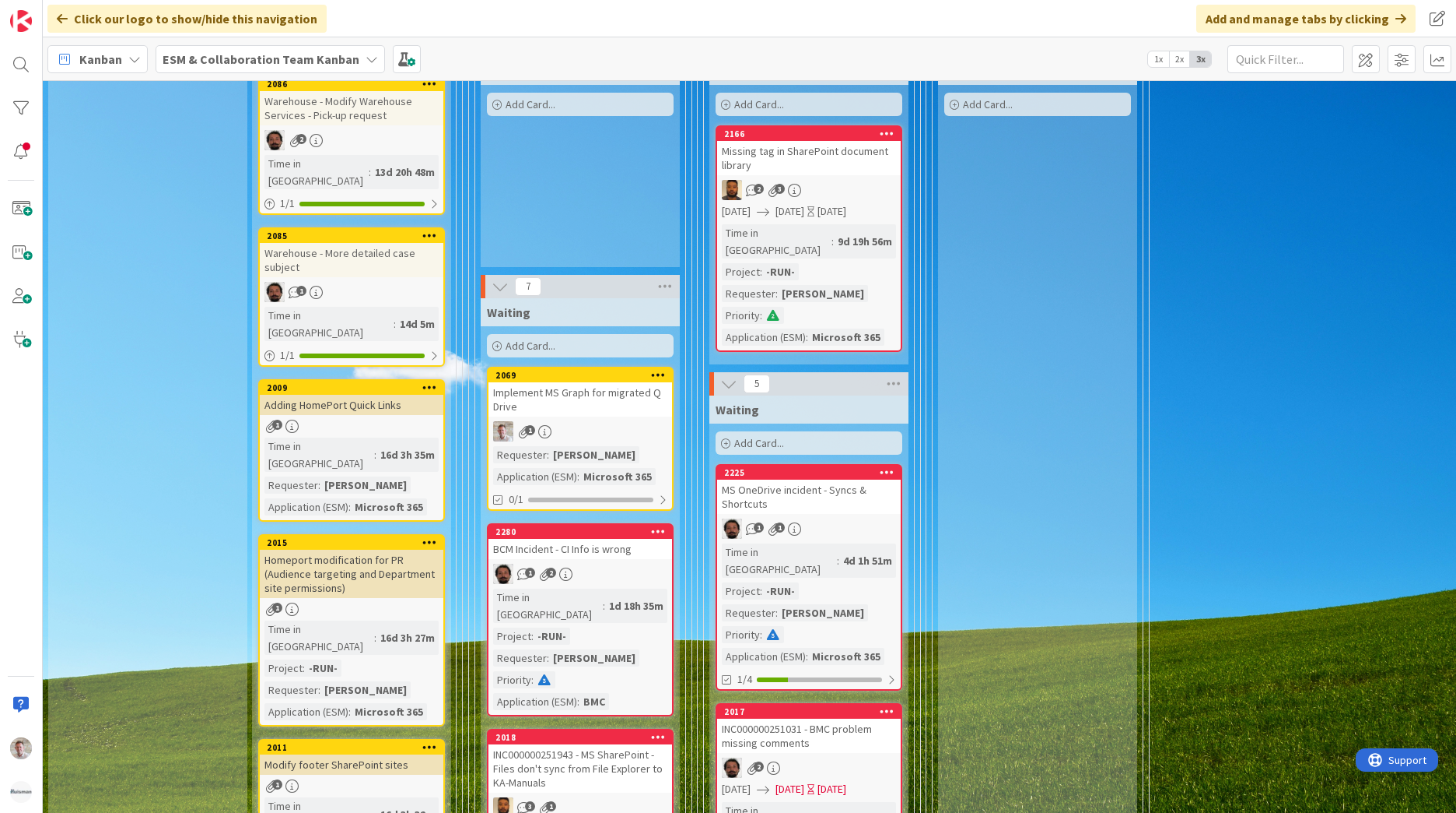
scroll to position [545, 0]
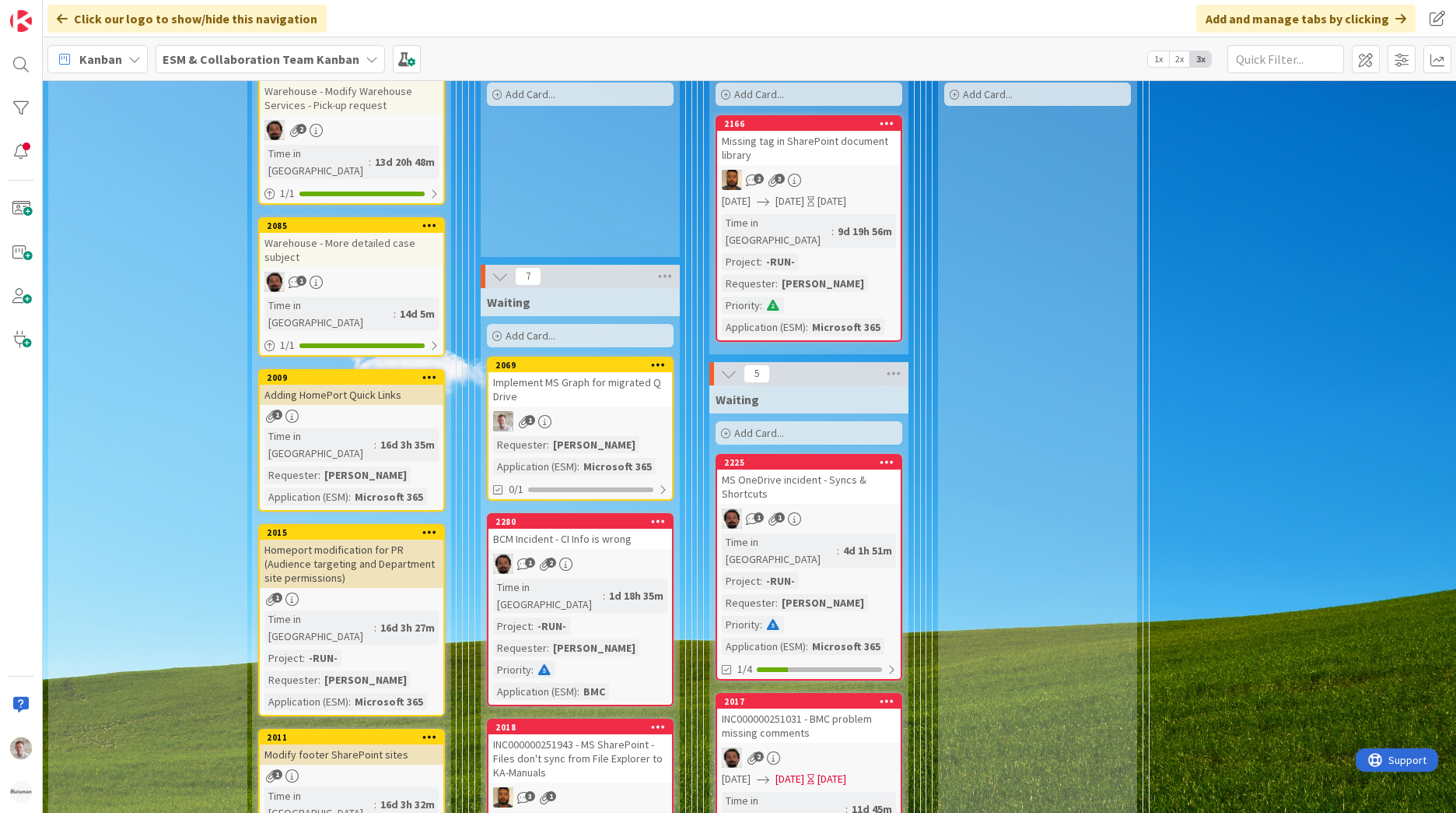
click at [584, 385] on div "Implement MS Graph for migrated Q Drive" at bounding box center [580, 389] width 184 height 34
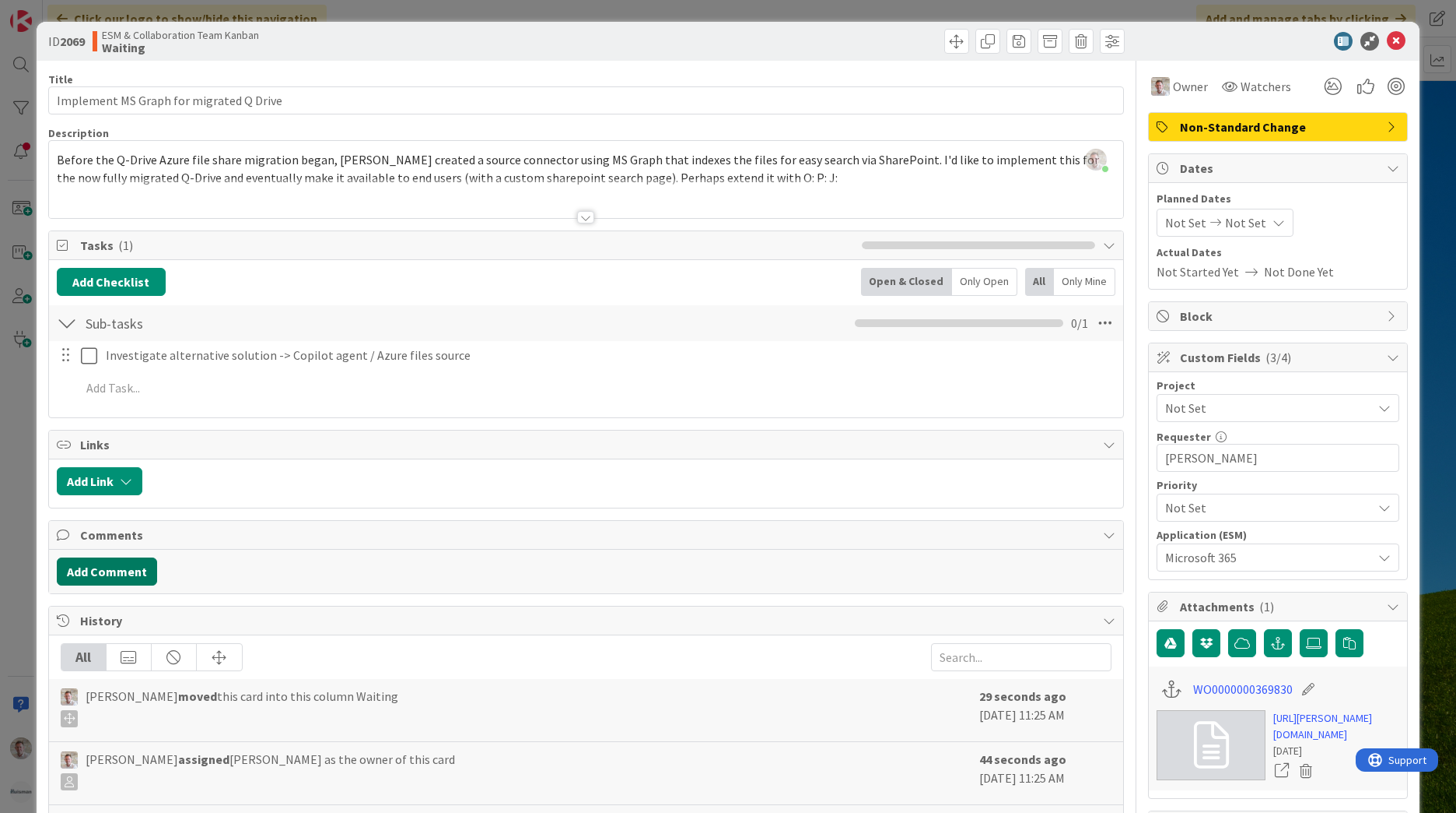
click at [120, 574] on button "Add Comment" at bounding box center [106, 571] width 100 height 28
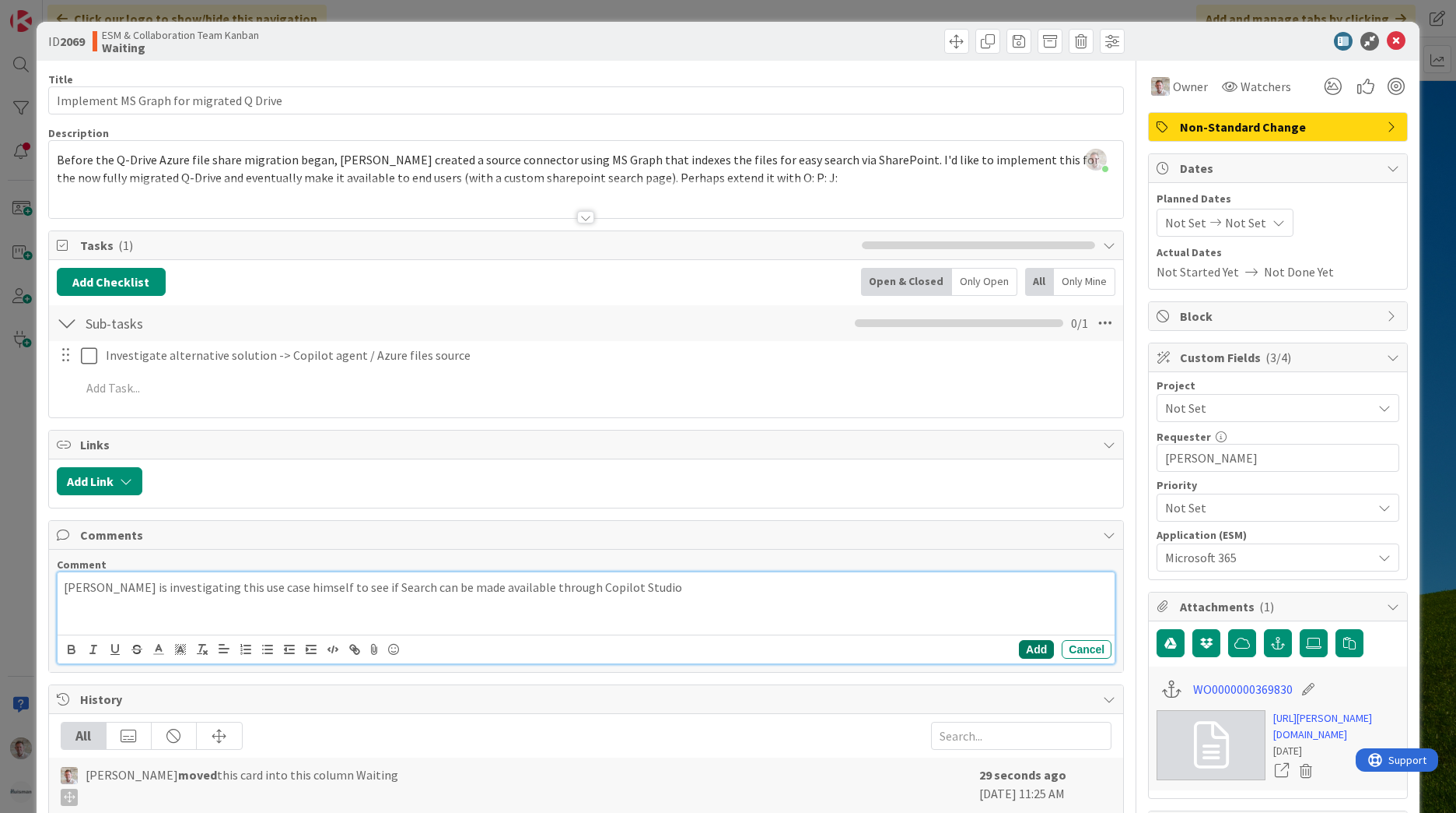
click at [1029, 651] on button "Add" at bounding box center [1036, 649] width 35 height 19
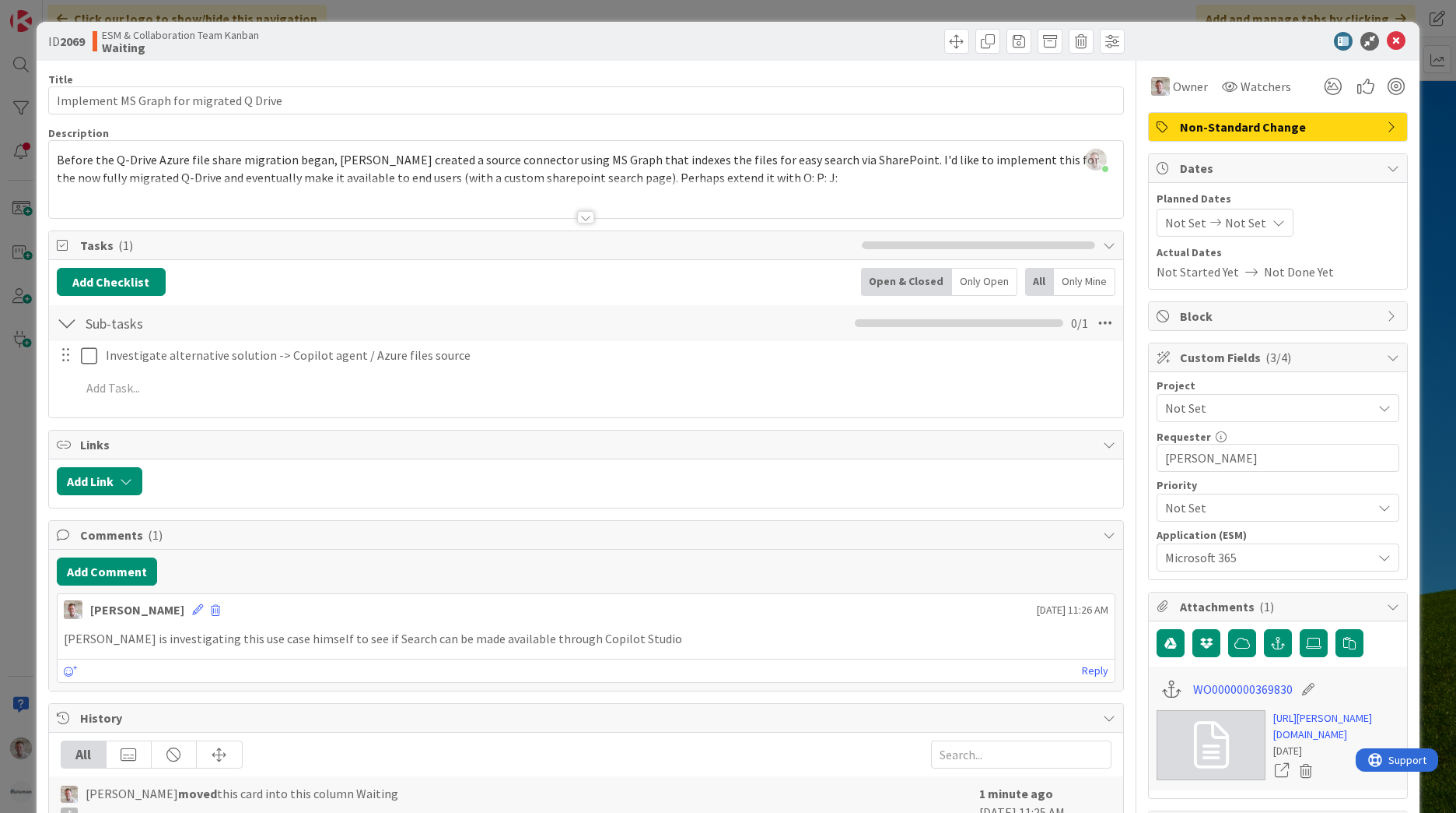
click at [1229, 215] on span "Not Set" at bounding box center [1246, 222] width 41 height 19
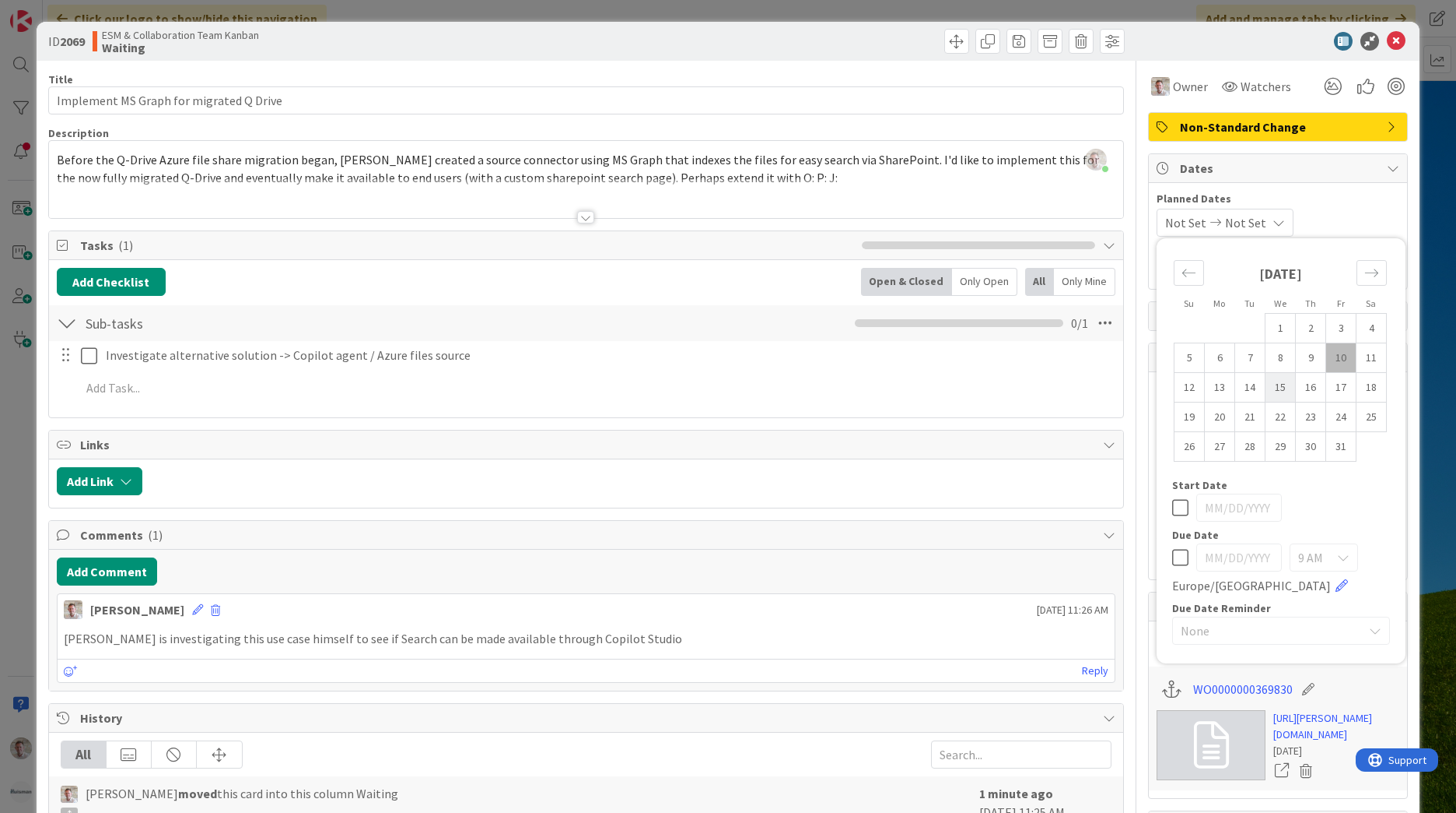
click at [1270, 394] on td "15" at bounding box center [1281, 387] width 31 height 30
type input "10/15/2025"
click at [1270, 394] on td "15" at bounding box center [1281, 387] width 31 height 30
type input "10/15/2025"
click at [1388, 39] on icon at bounding box center [1396, 41] width 19 height 19
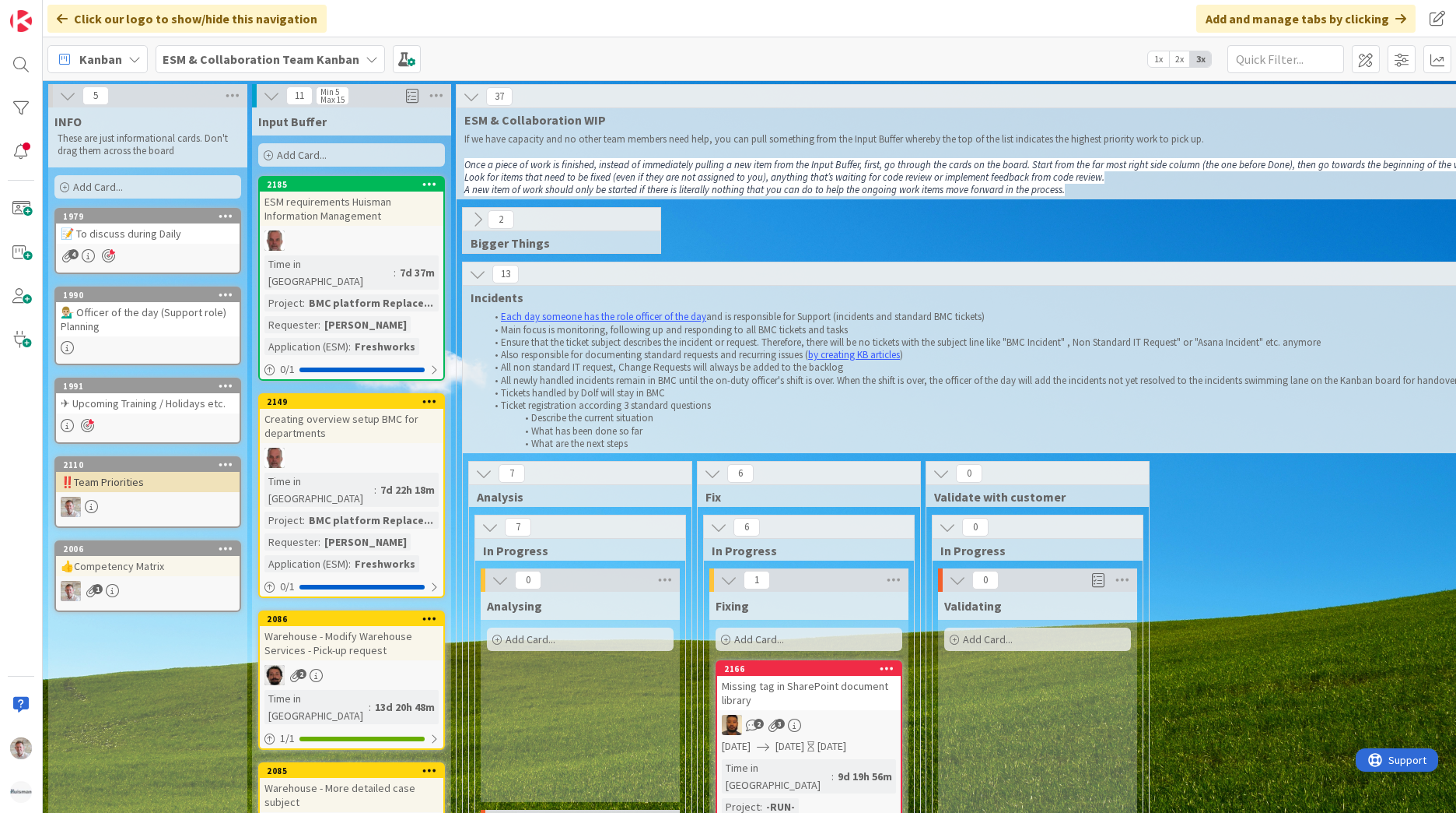
click at [484, 221] on icon at bounding box center [478, 220] width 17 height 17
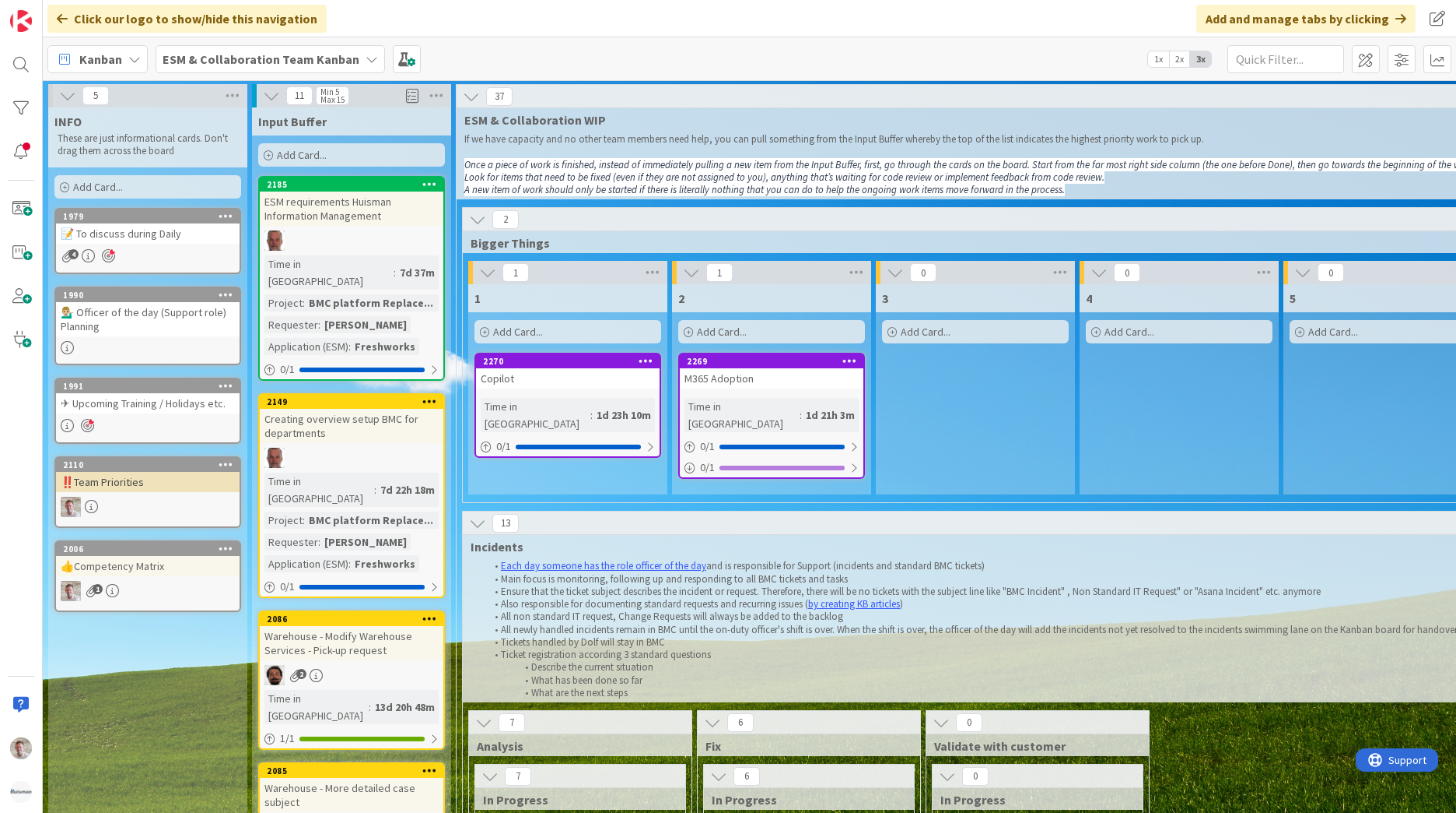
click at [552, 389] on div "2270 Copilot Time in Column : 1d 23h 10m 0 / 1" at bounding box center [567, 404] width 187 height 105
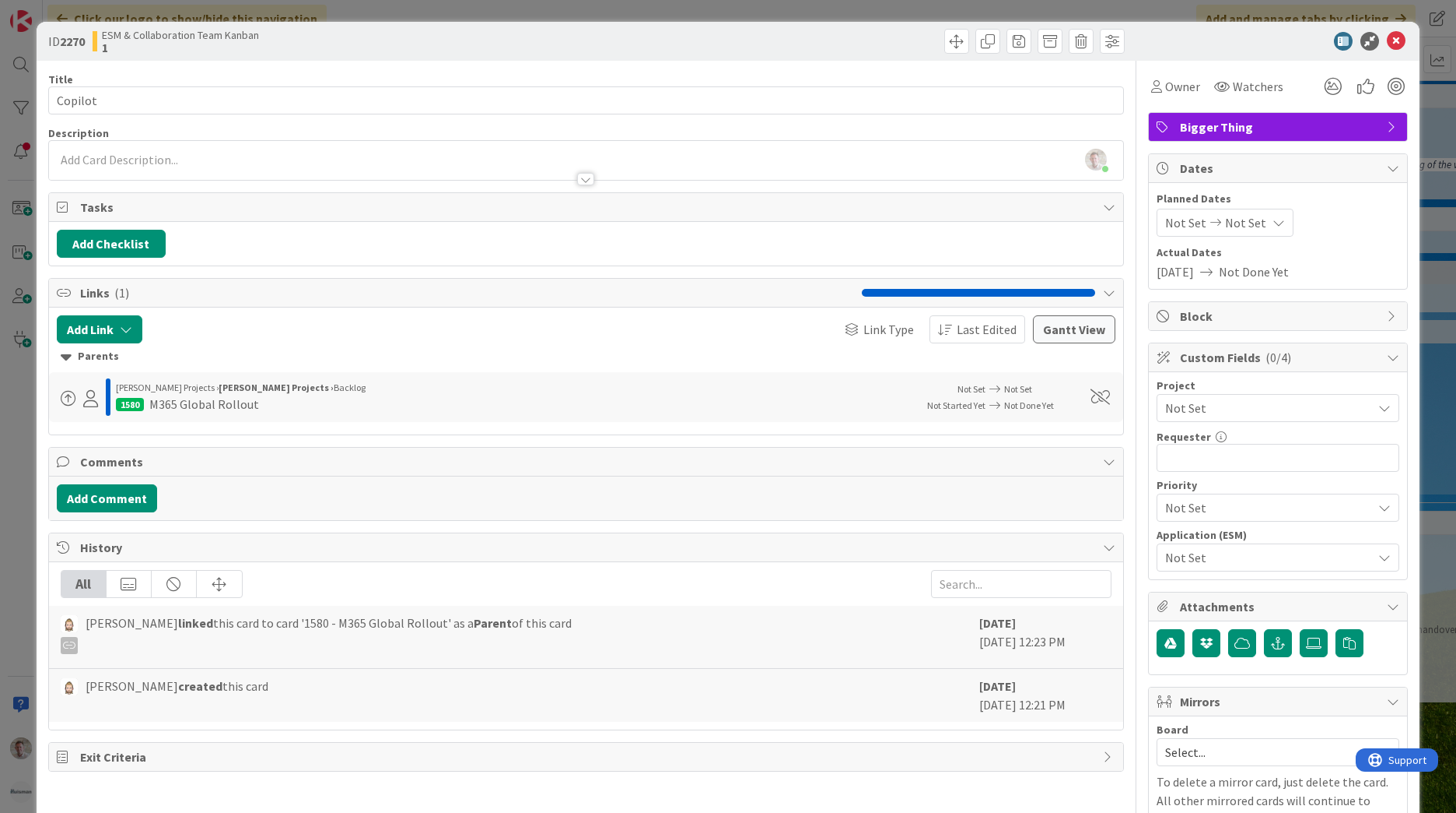
click at [97, 361] on div "Parents" at bounding box center [586, 356] width 1051 height 17
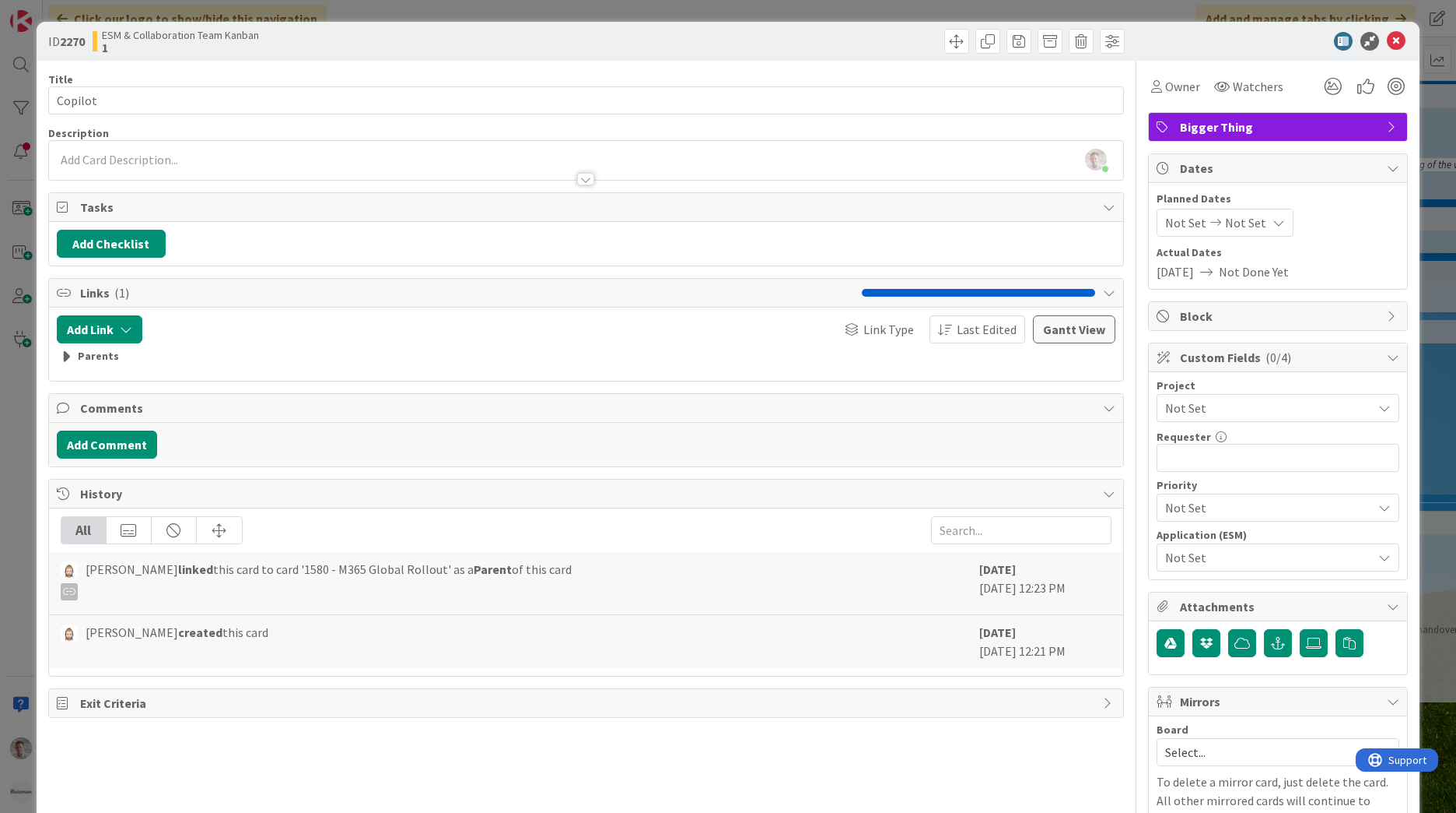
click at [97, 361] on div "Parents" at bounding box center [586, 356] width 1051 height 17
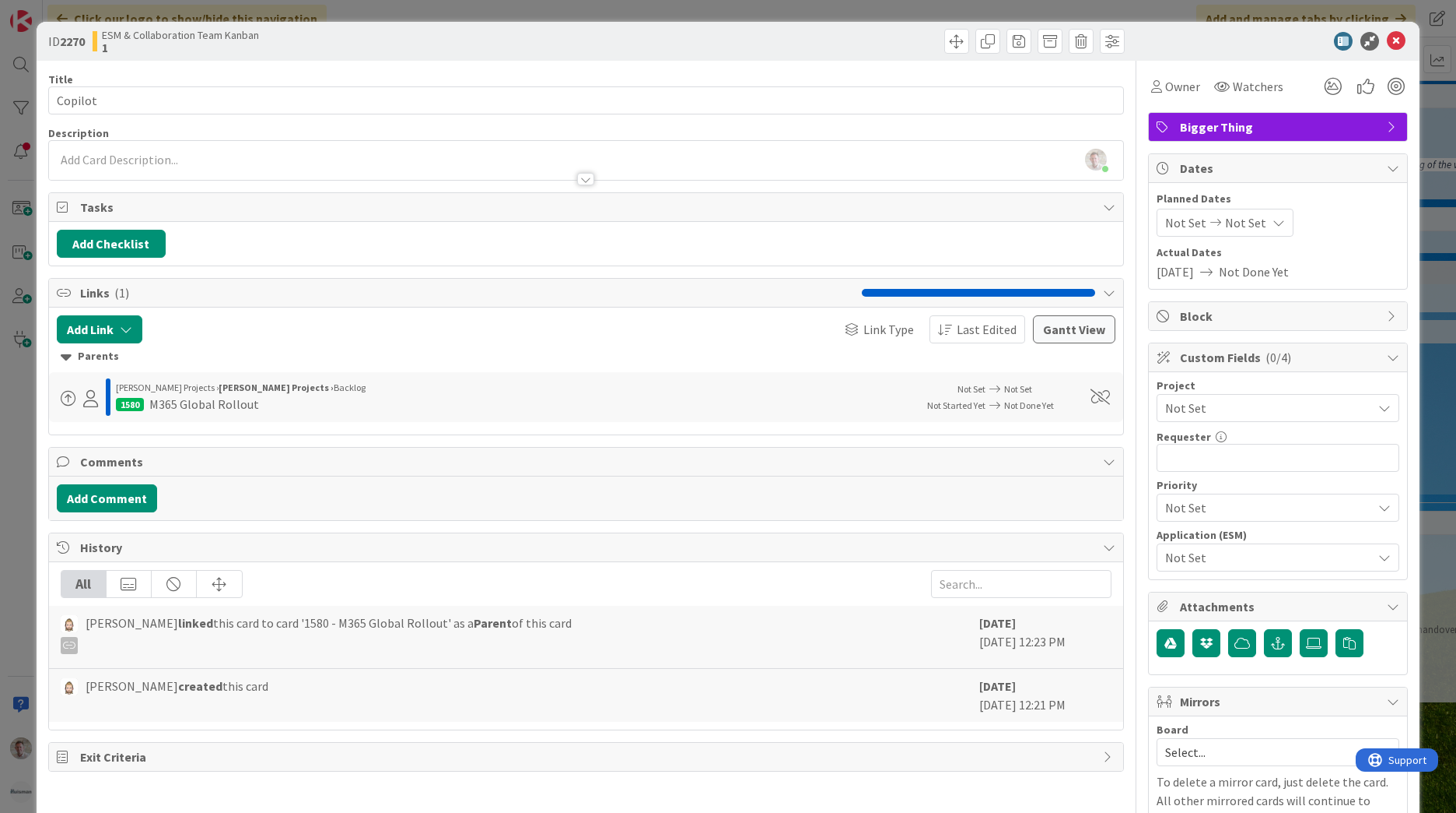
click at [67, 399] on span at bounding box center [68, 398] width 15 height 15
drag, startPoint x: 570, startPoint y: 384, endPoint x: 774, endPoint y: 380, distance: 204.0
click at [573, 384] on div "Huisman Projects › Huisman Projects › Backlog" at bounding box center [511, 387] width 790 height 14
click at [1101, 397] on div at bounding box center [1100, 397] width 31 height 15
click at [1090, 396] on span at bounding box center [1100, 397] width 20 height 15
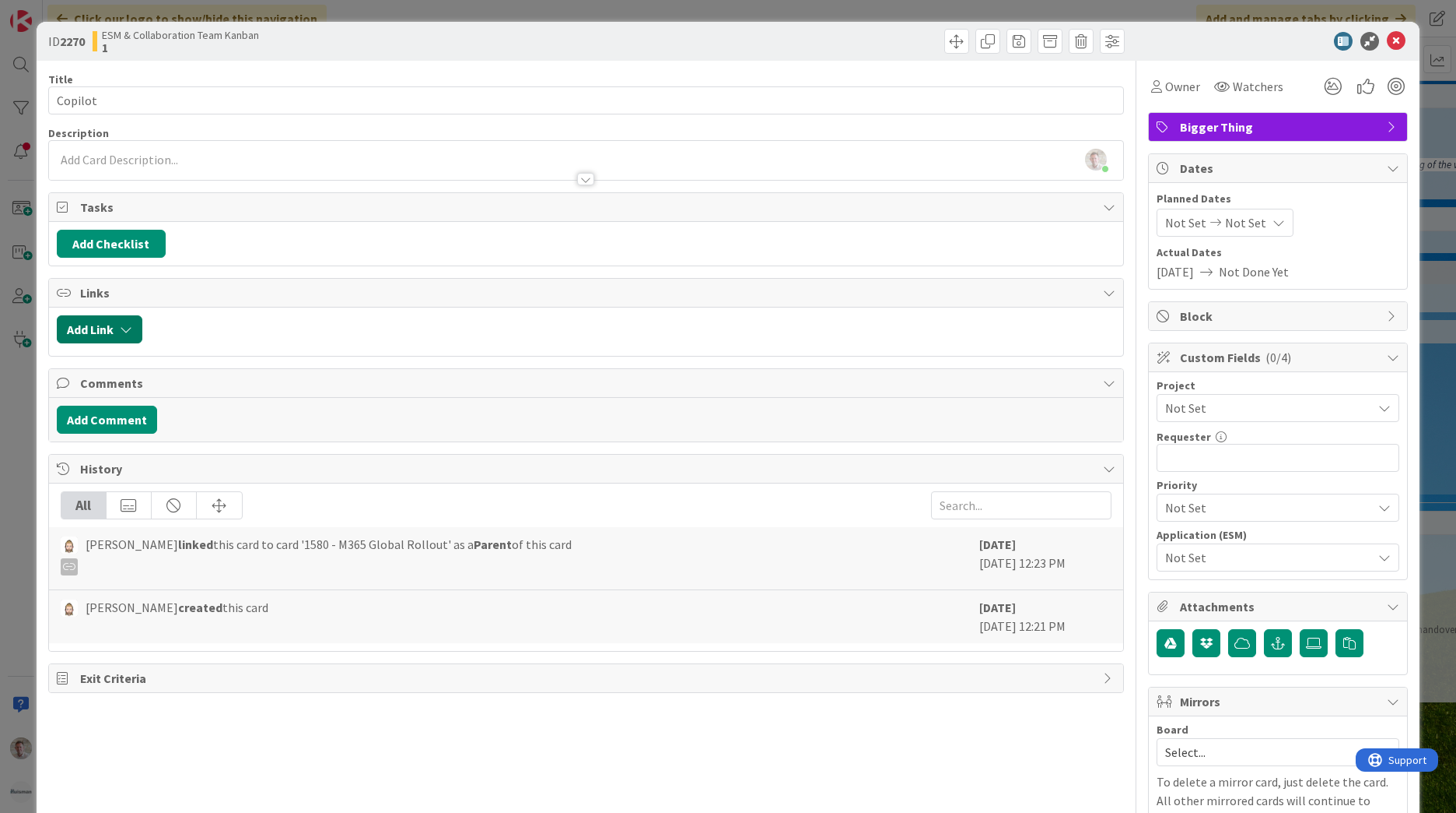
click at [114, 333] on button "Add Link" at bounding box center [99, 329] width 85 height 28
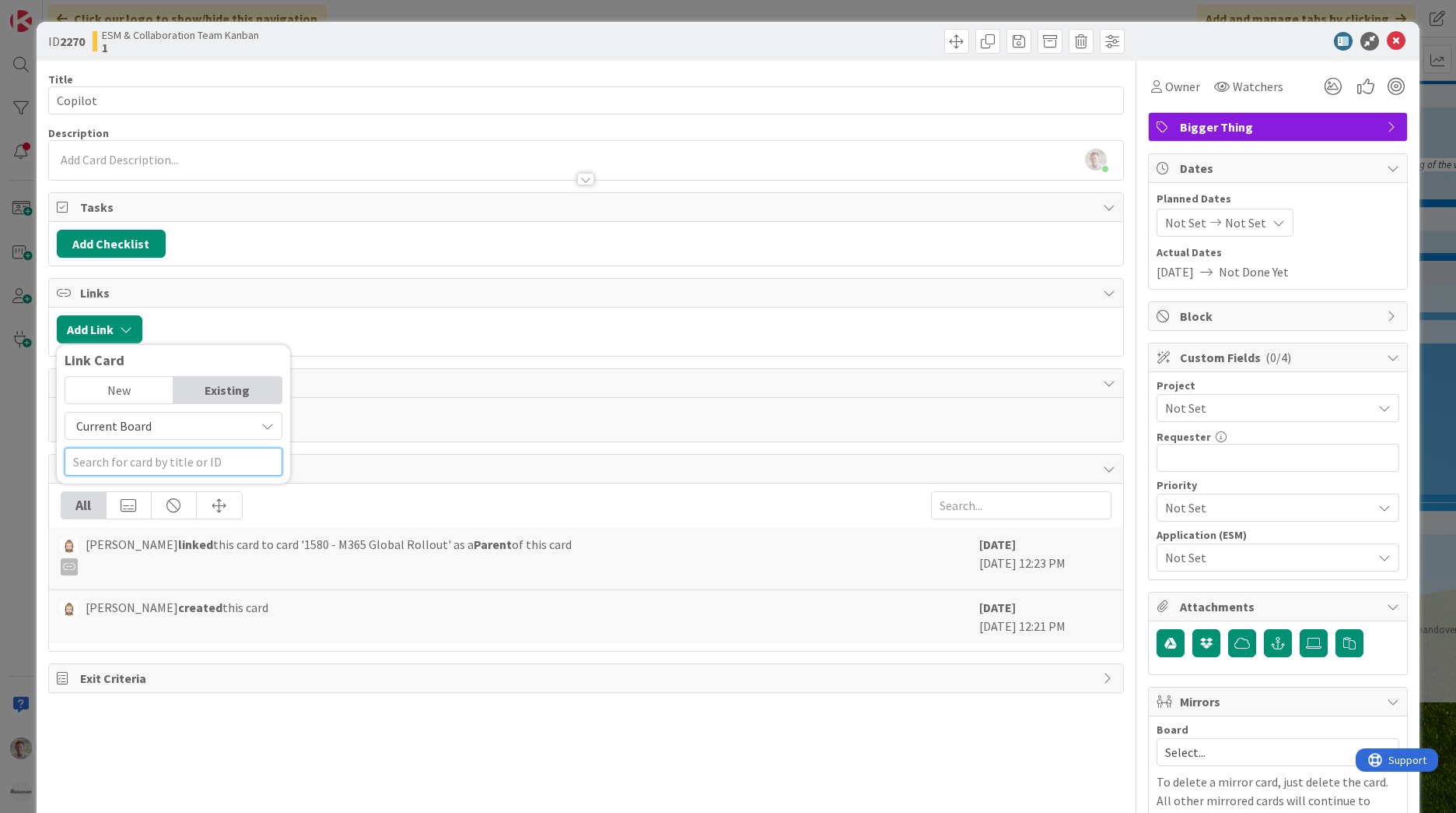
click at [131, 462] on input "text" at bounding box center [173, 462] width 218 height 28
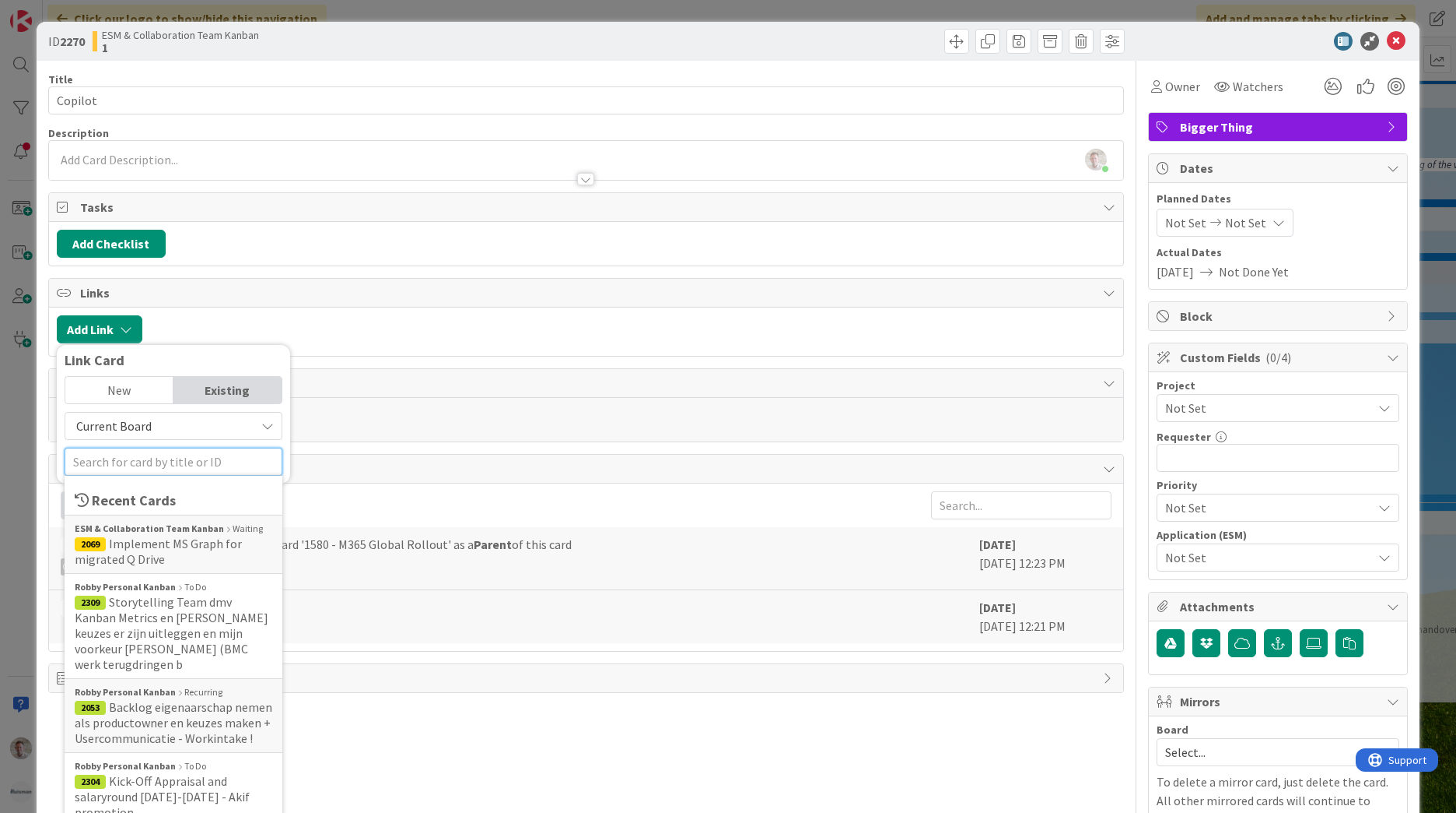
click at [127, 460] on input "text" at bounding box center [173, 462] width 218 height 28
click at [100, 431] on span "Current Board" at bounding box center [114, 426] width 75 height 15
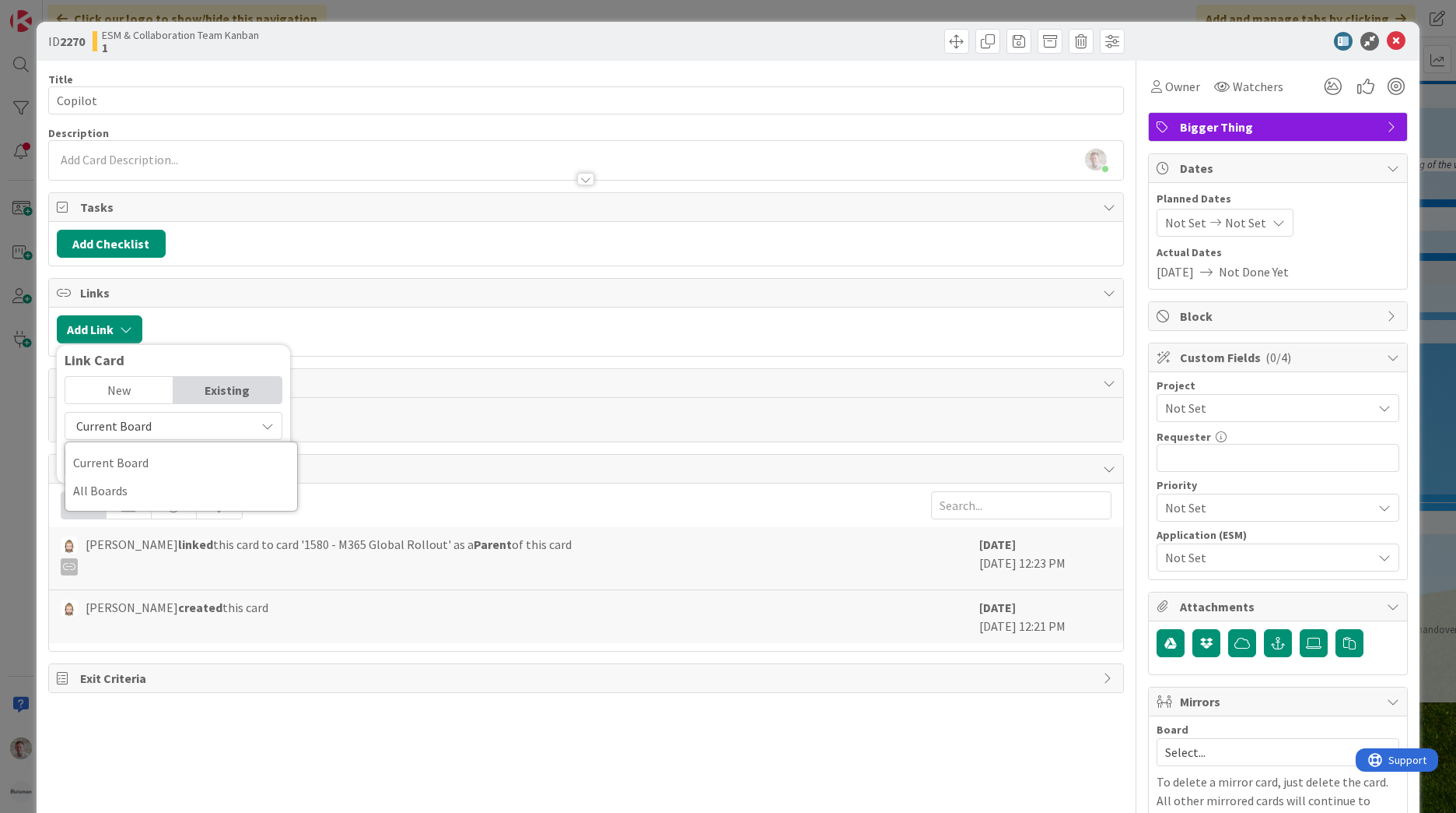
click at [116, 432] on span "Current Board" at bounding box center [114, 426] width 75 height 15
click at [117, 430] on span "Current Board" at bounding box center [114, 426] width 75 height 15
click at [103, 493] on span "All Boards" at bounding box center [181, 490] width 216 height 23
click at [109, 452] on input "text" at bounding box center [173, 462] width 218 height 28
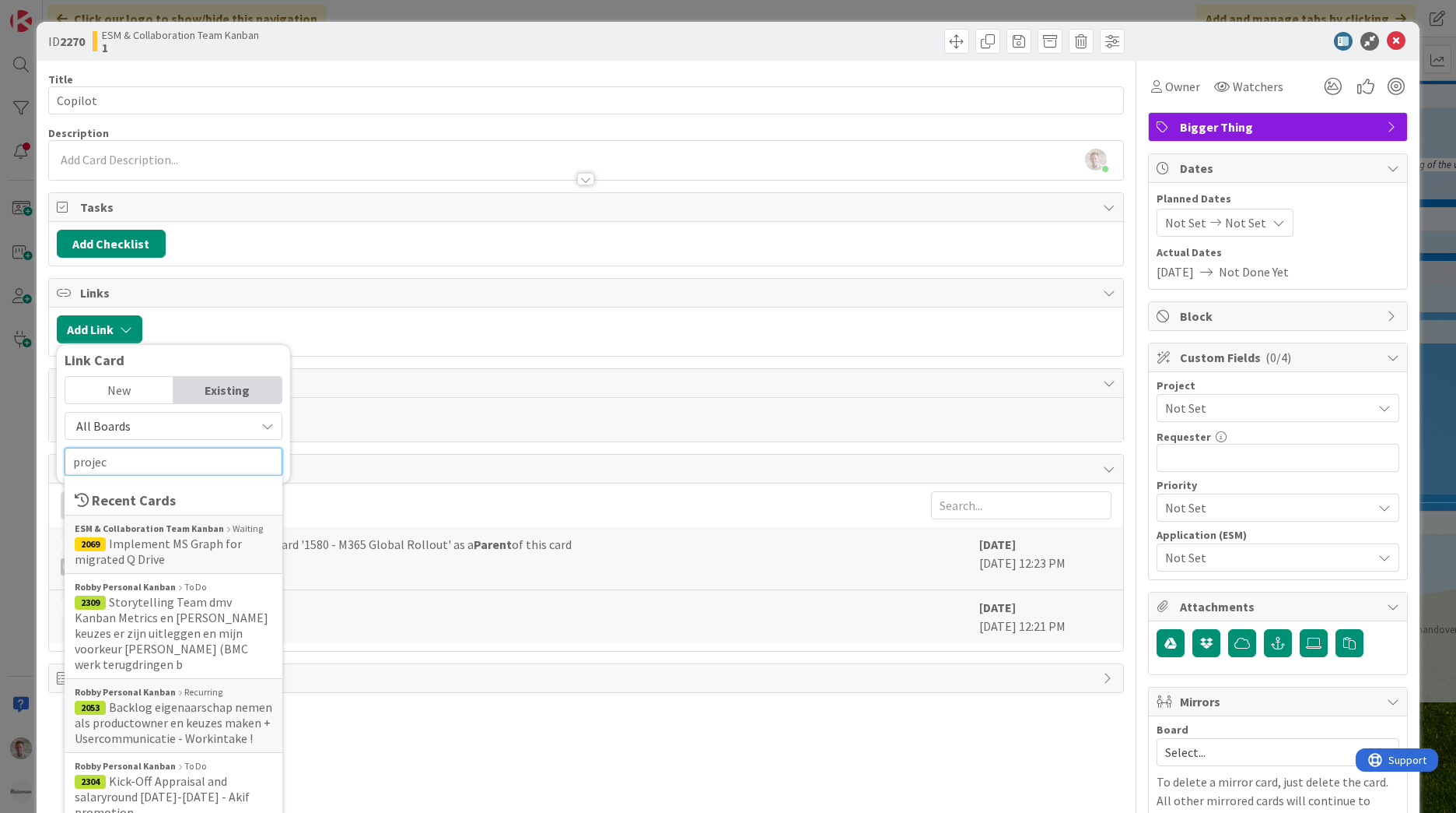
type input "project"
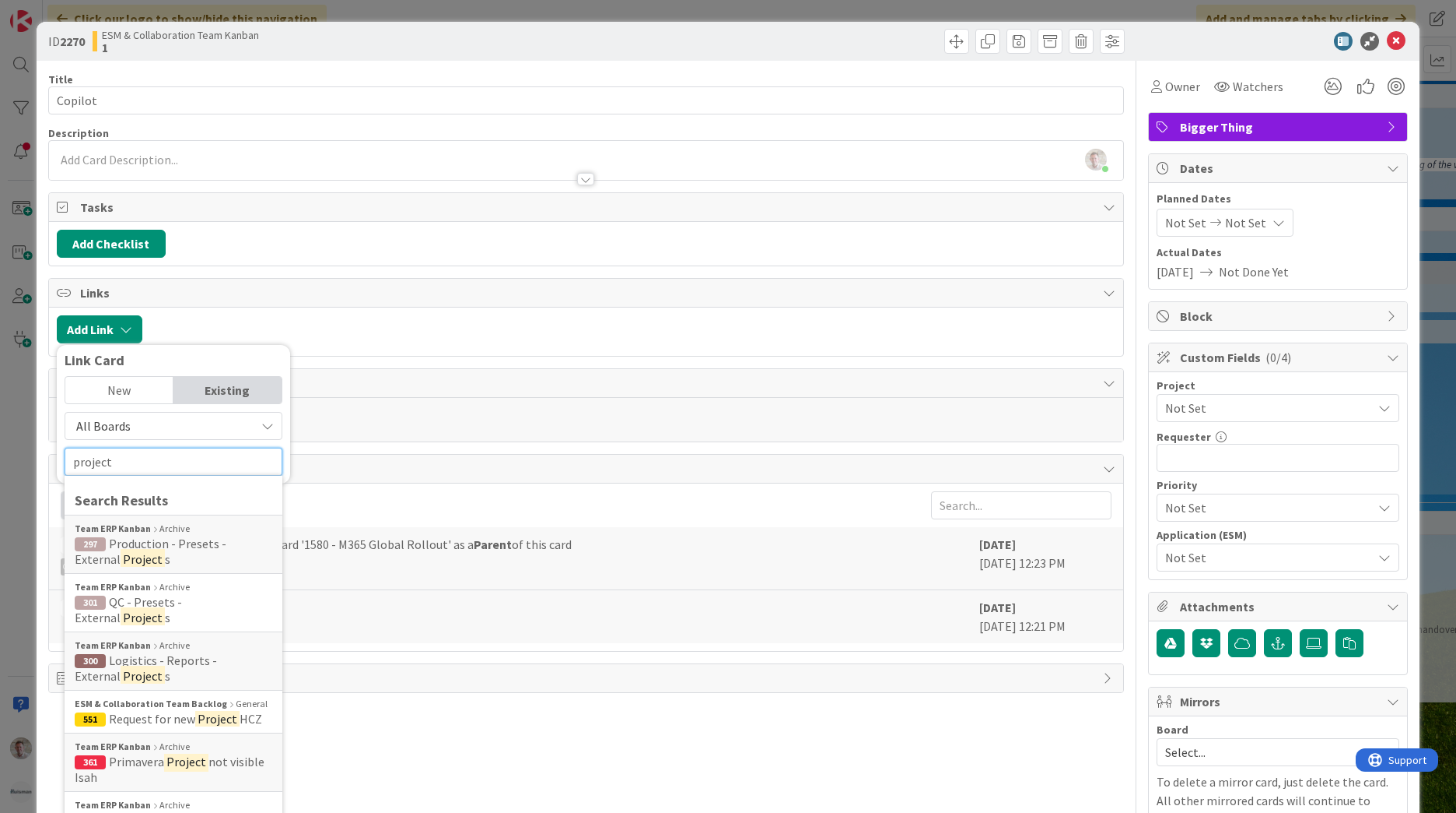
click at [140, 462] on input "project" at bounding box center [173, 462] width 218 height 28
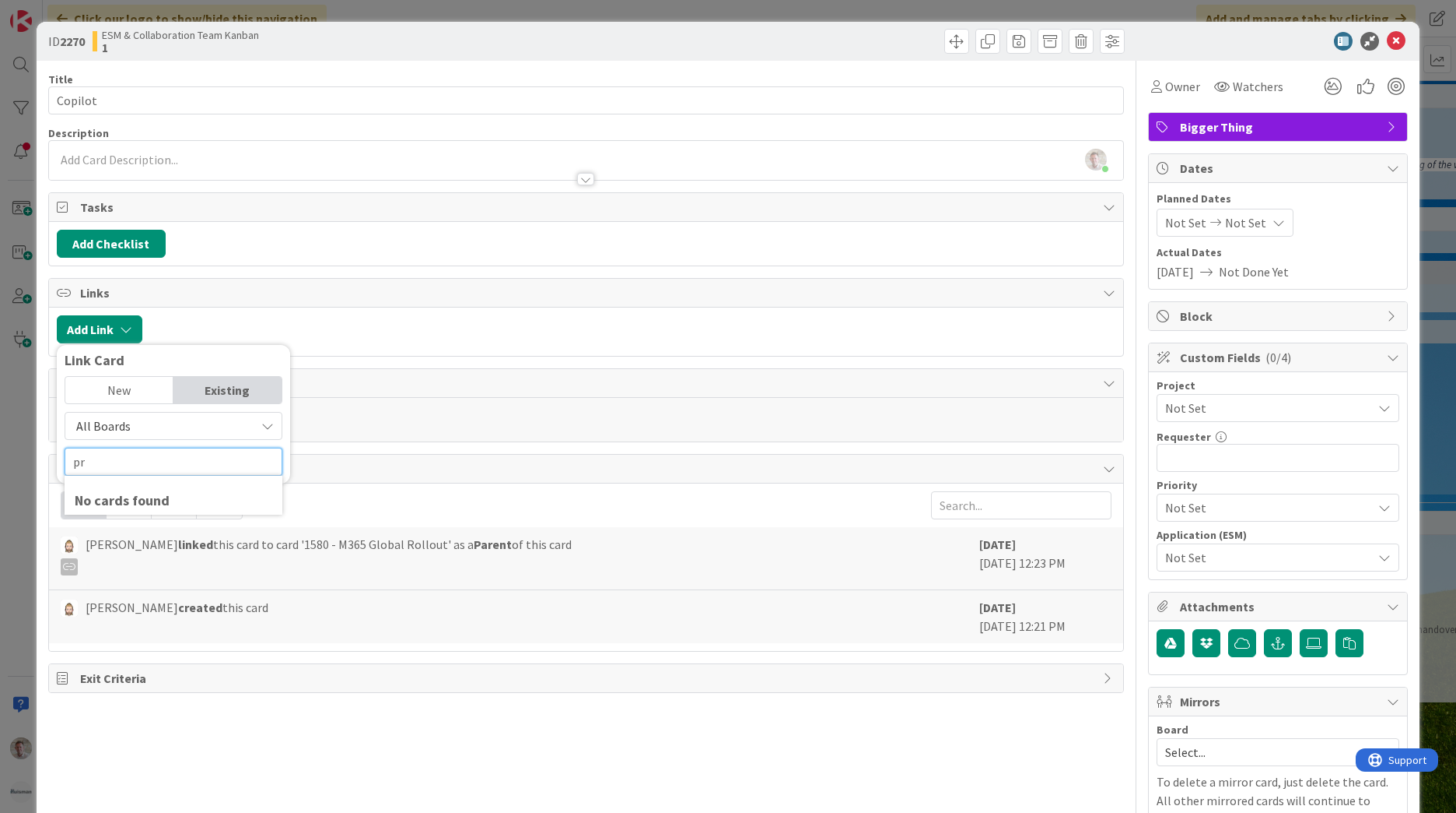
type input "p"
click at [144, 428] on span "All Boards" at bounding box center [161, 425] width 174 height 21
click at [124, 490] on span "All Boards" at bounding box center [181, 490] width 216 height 23
click at [125, 462] on input "text" at bounding box center [173, 462] width 218 height 28
type input "proj"
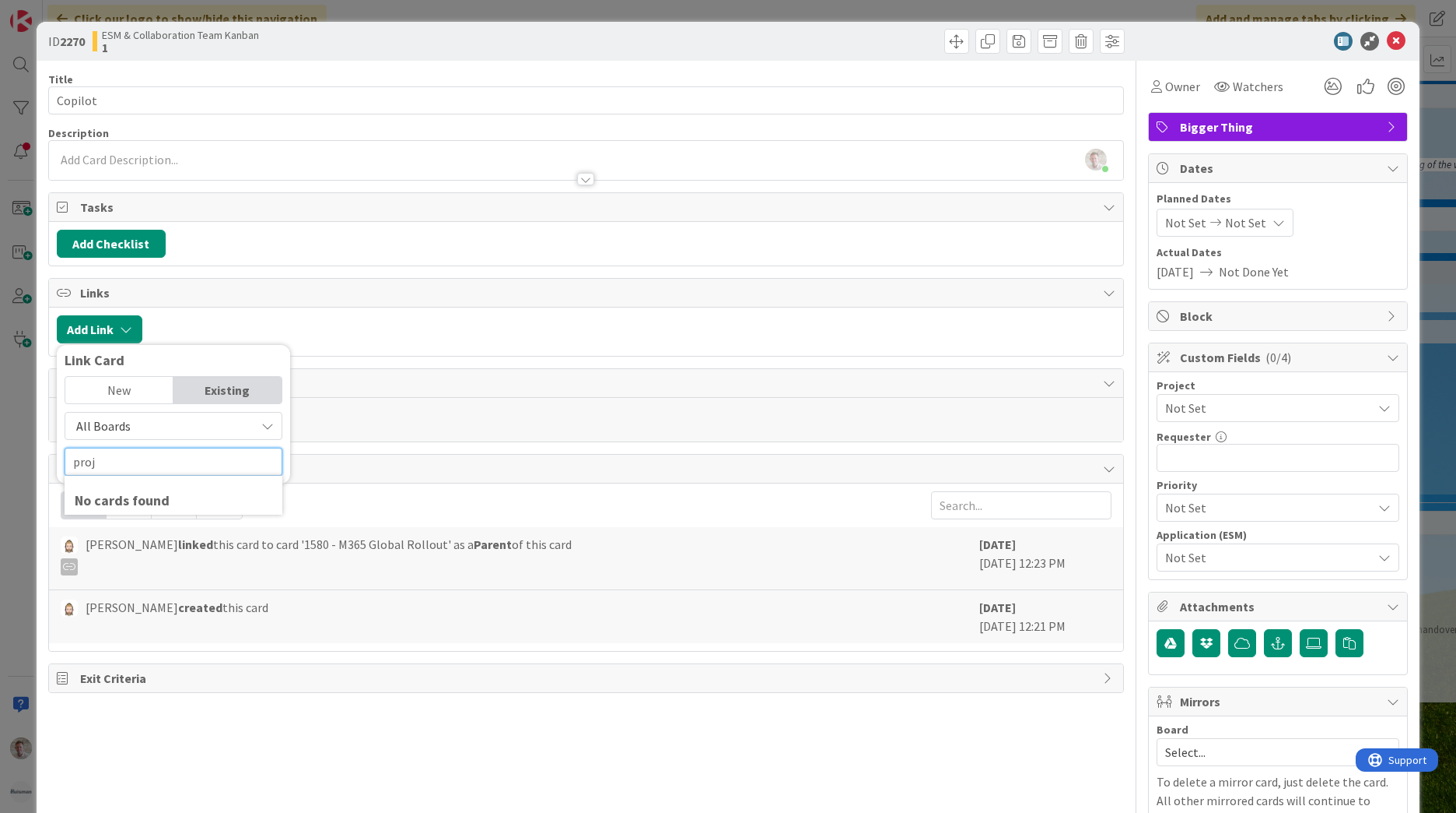
click at [144, 456] on input "proj" at bounding box center [173, 462] width 218 height 28
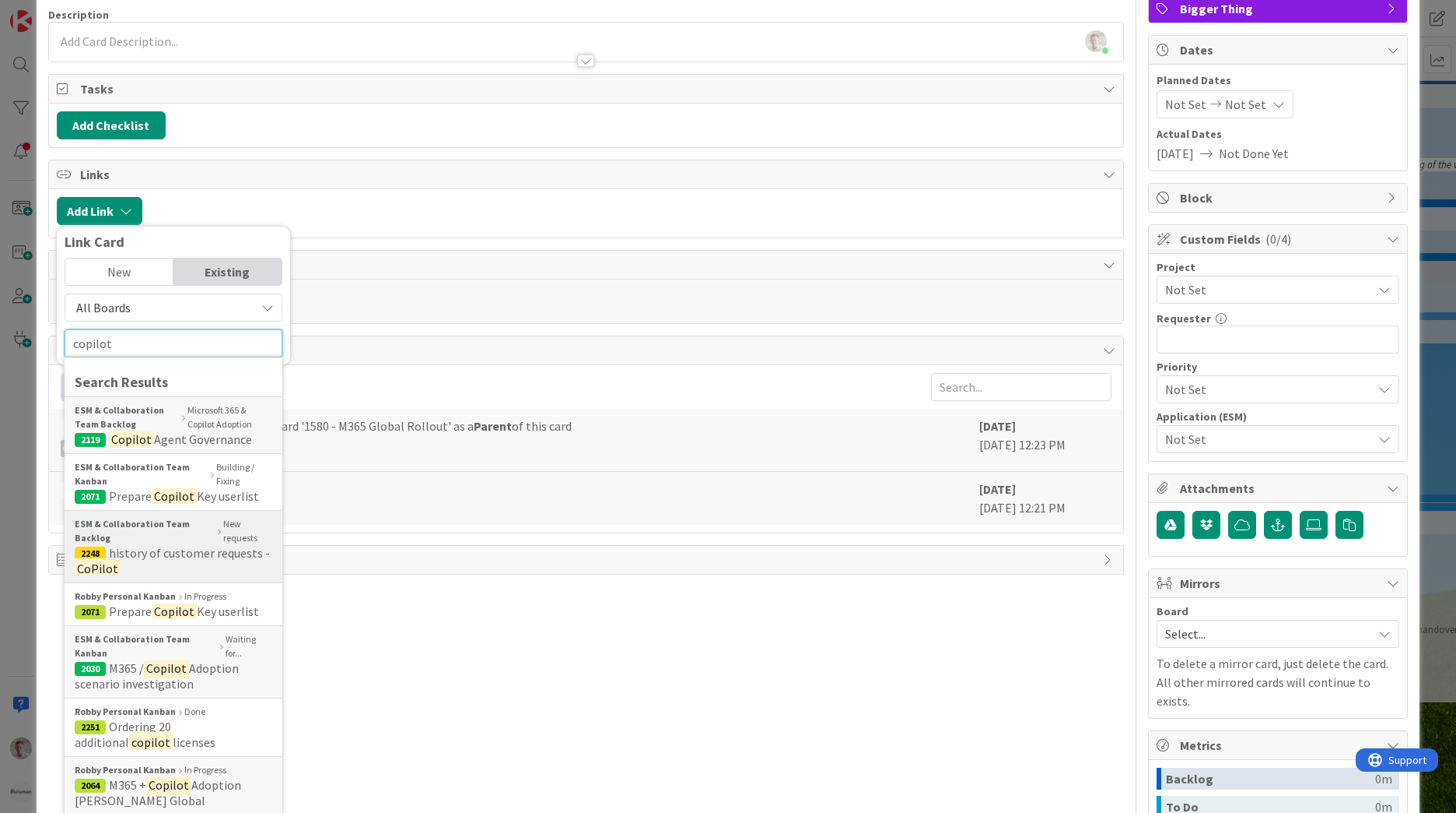
scroll to position [156, 0]
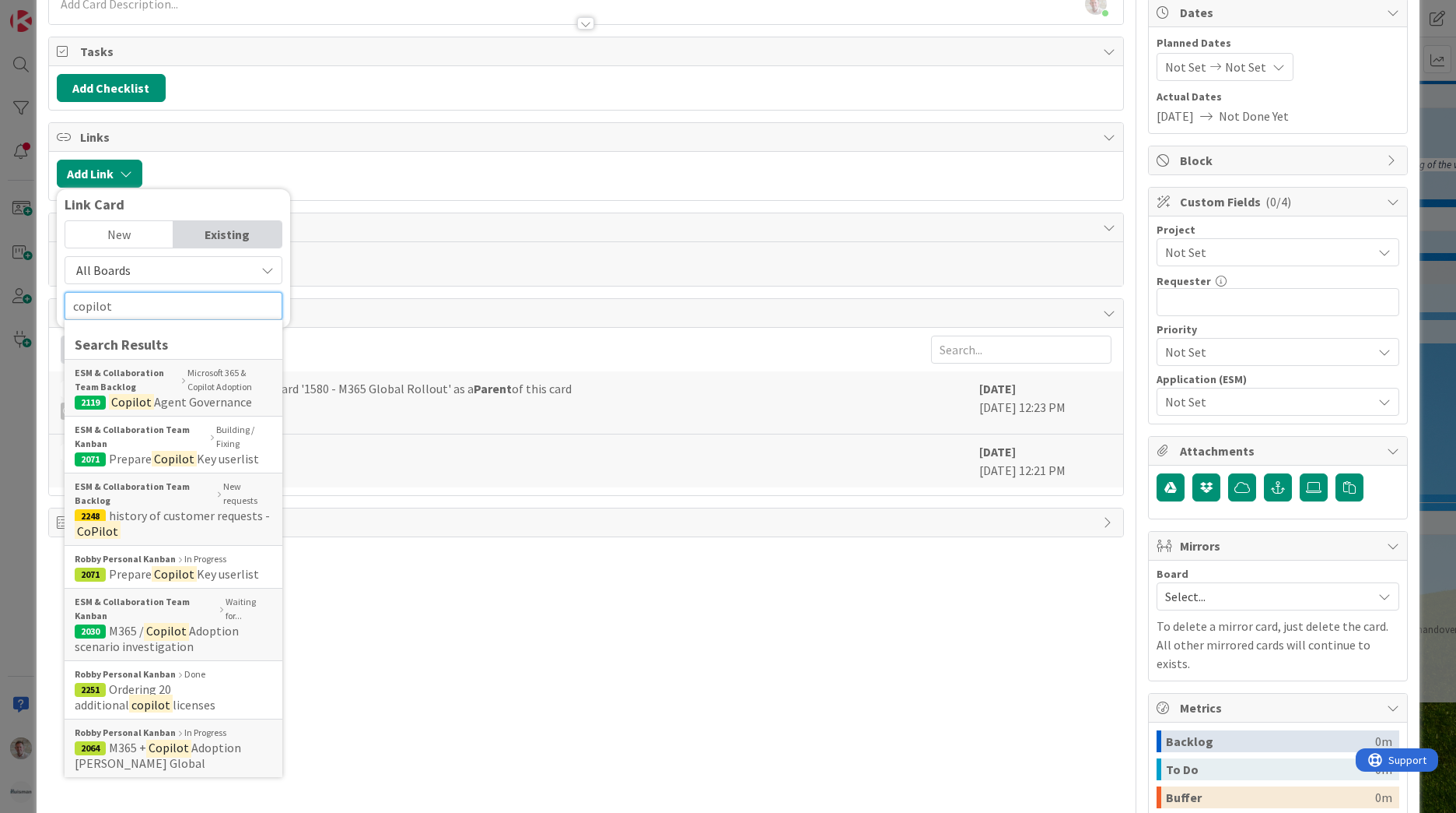
click at [101, 309] on input "copilot" at bounding box center [173, 305] width 218 height 28
click at [131, 305] on input "copilot" at bounding box center [173, 305] width 218 height 28
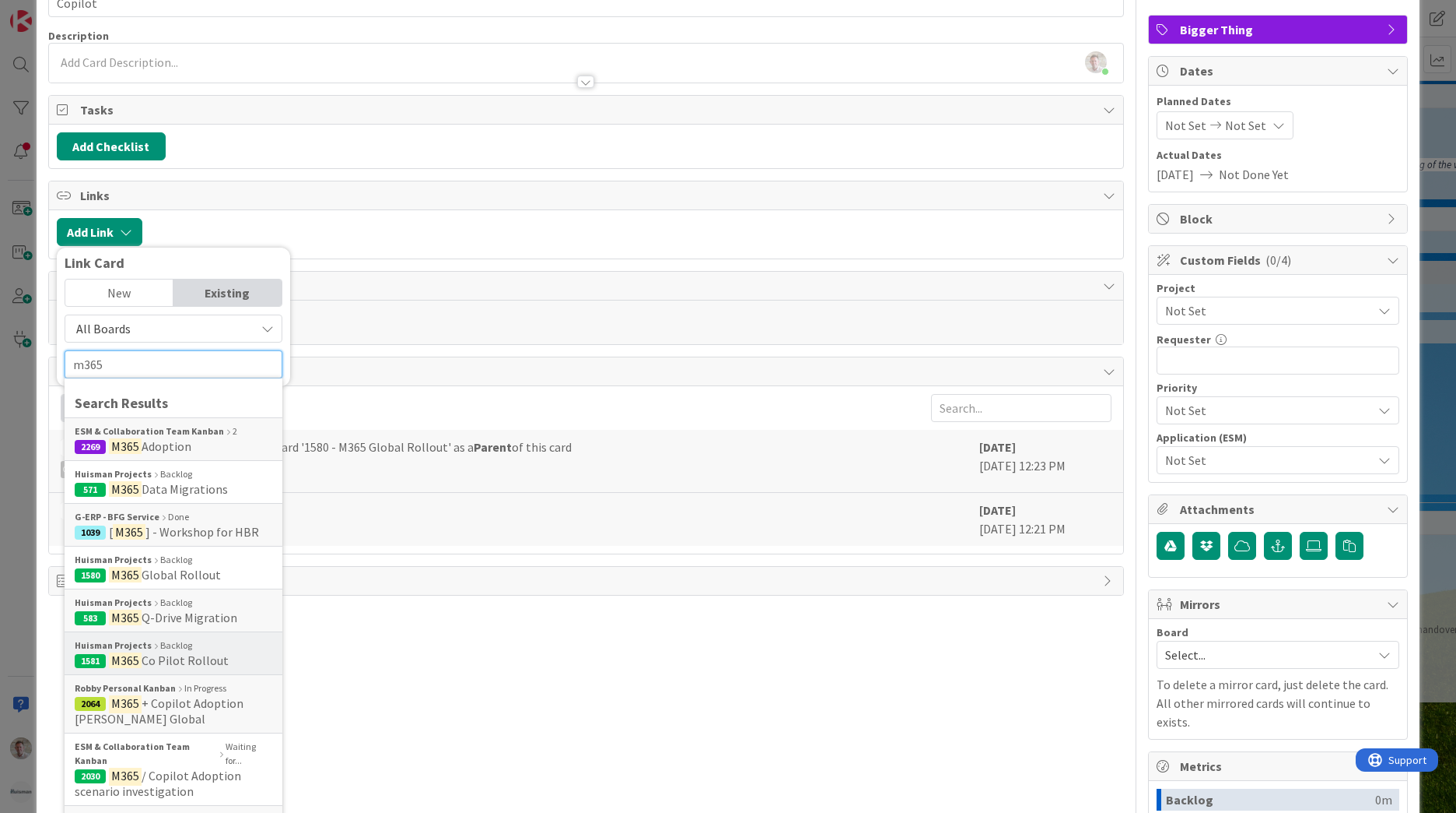
scroll to position [0, 0]
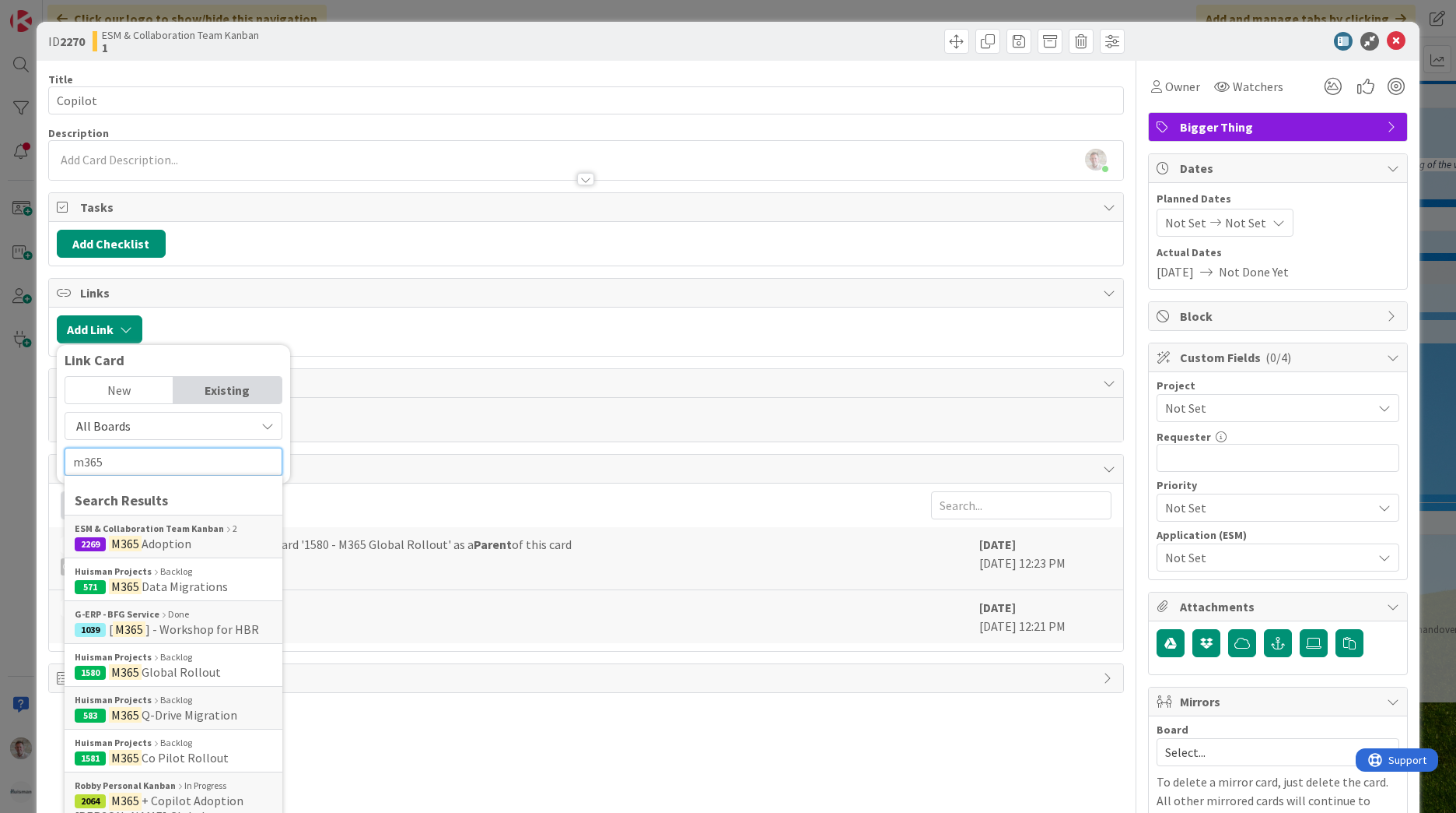
drag, startPoint x: 117, startPoint y: 466, endPoint x: -2, endPoint y: 434, distance: 123.2
click at [0, 434] on html "Click our logo to show/hide this navigation Add and manage tabs by clicking Kan…" at bounding box center [728, 406] width 1456 height 813
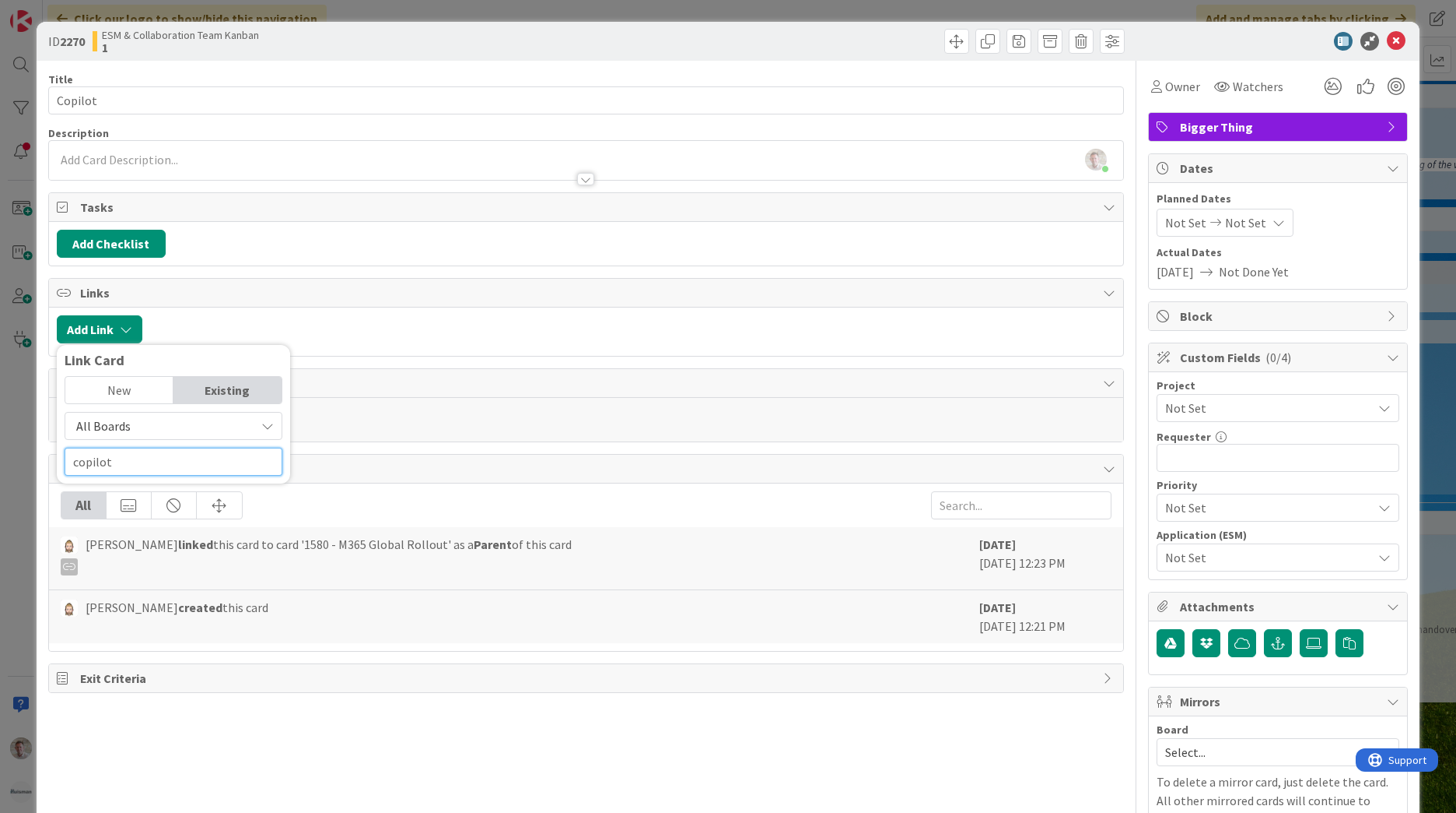
click at [183, 469] on input "copilot" at bounding box center [173, 462] width 218 height 28
click at [179, 465] on input "copilot" at bounding box center [173, 462] width 218 height 28
type input "copilot"
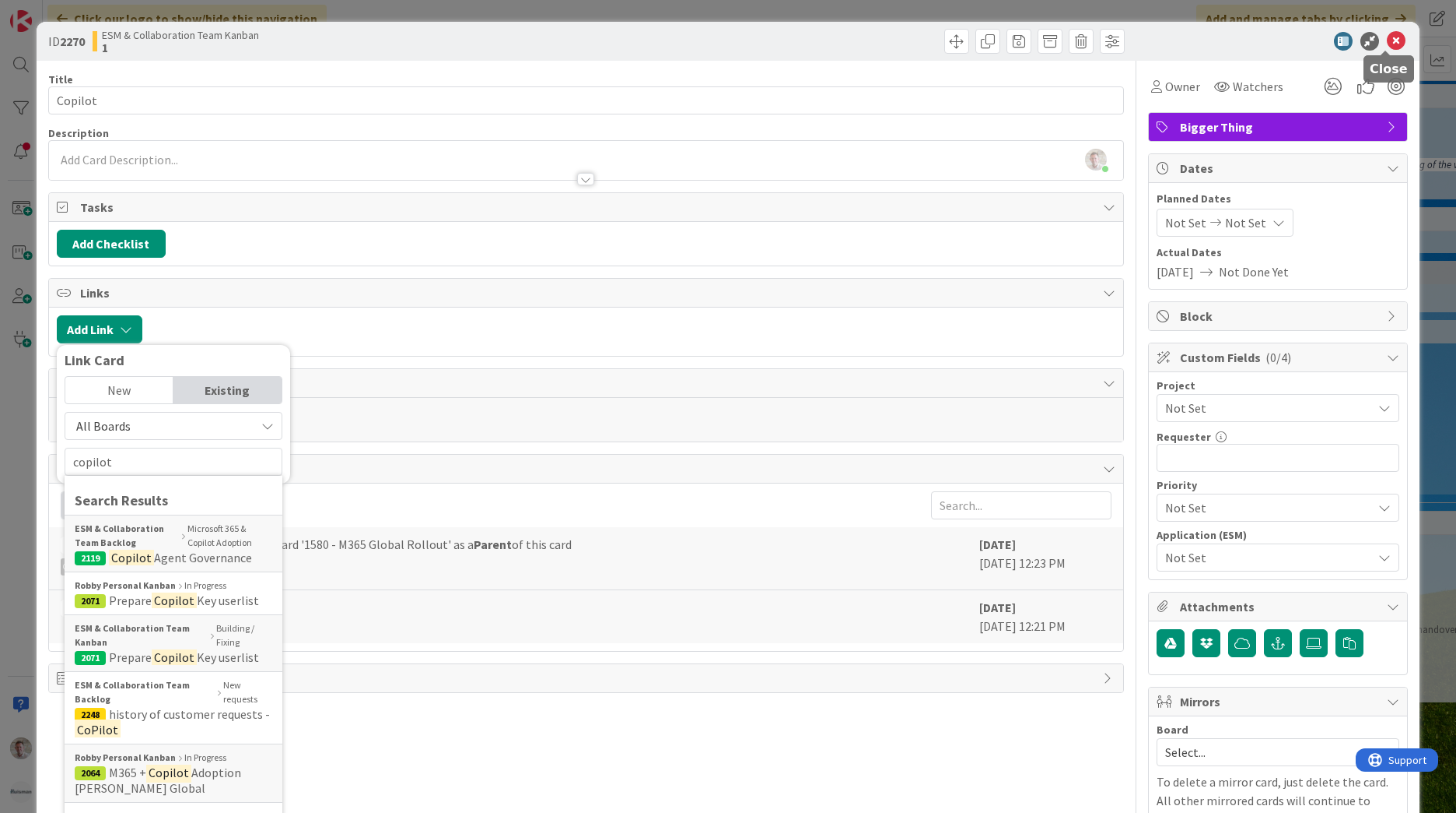
click at [1387, 40] on icon at bounding box center [1396, 41] width 19 height 19
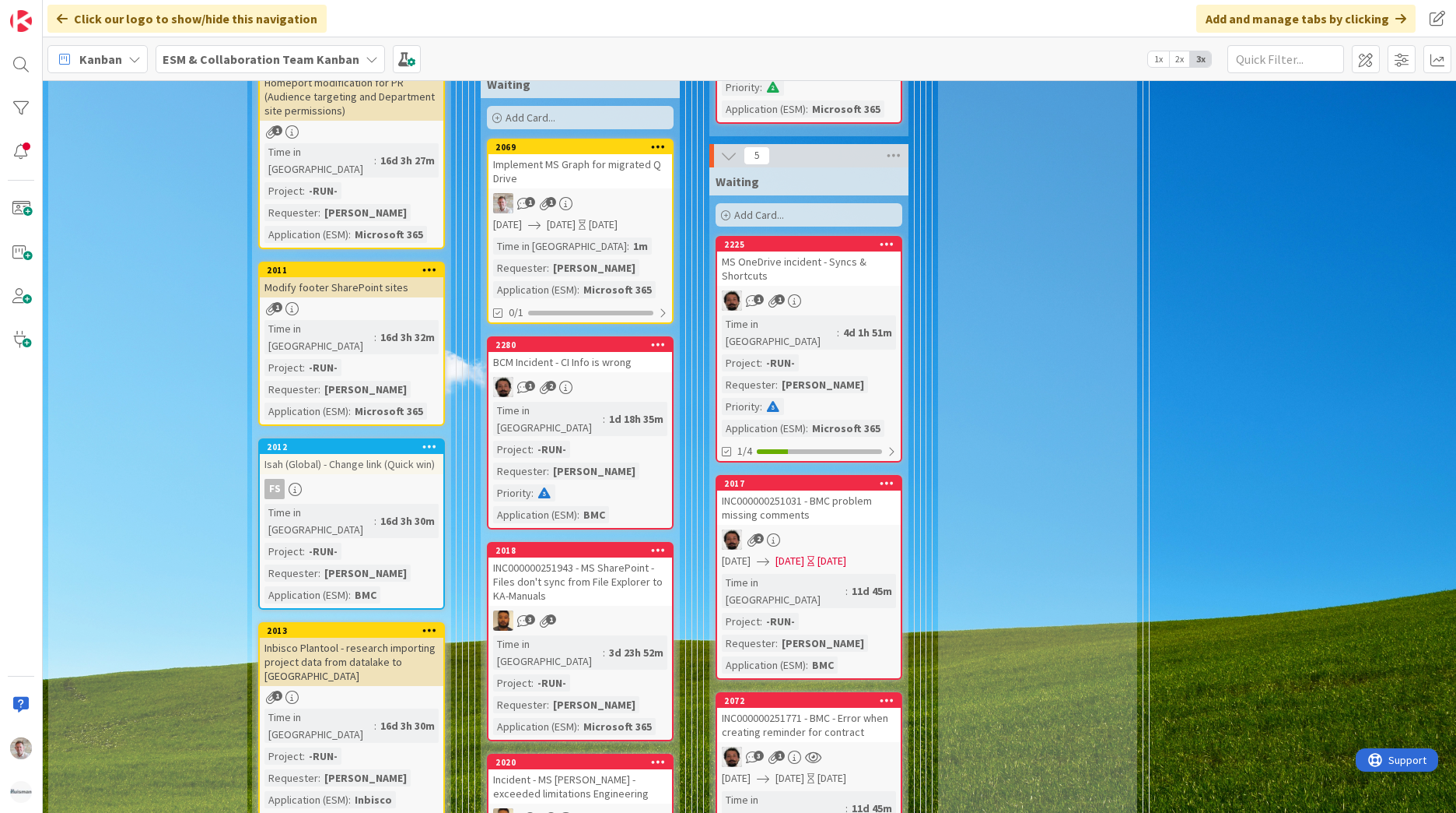
click at [222, 62] on b "ESM & Collaboration Team Kanban" at bounding box center [261, 59] width 197 height 15
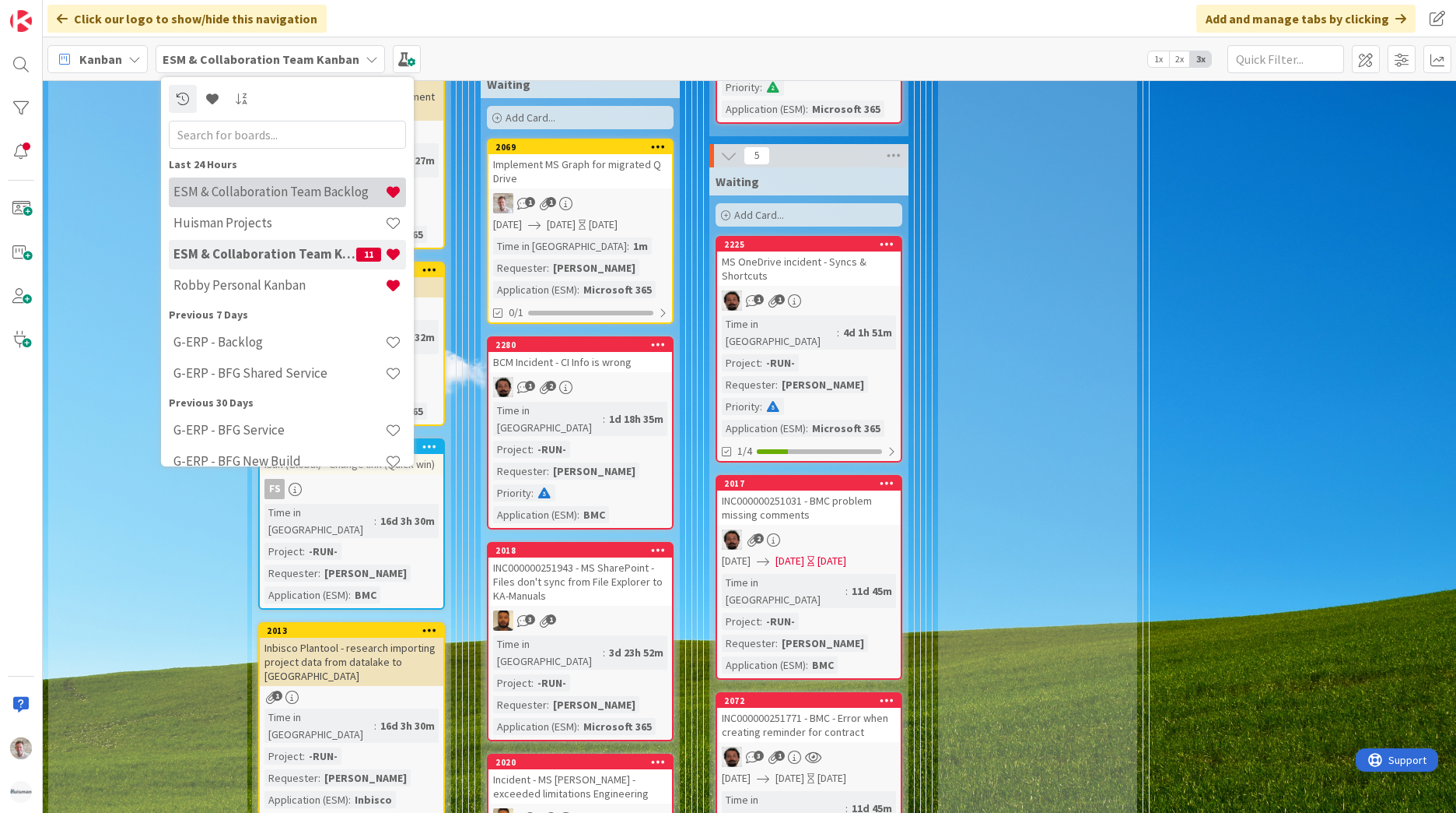
click at [231, 181] on div "ESM & Collaboration Team Backlog" at bounding box center [288, 192] width 238 height 30
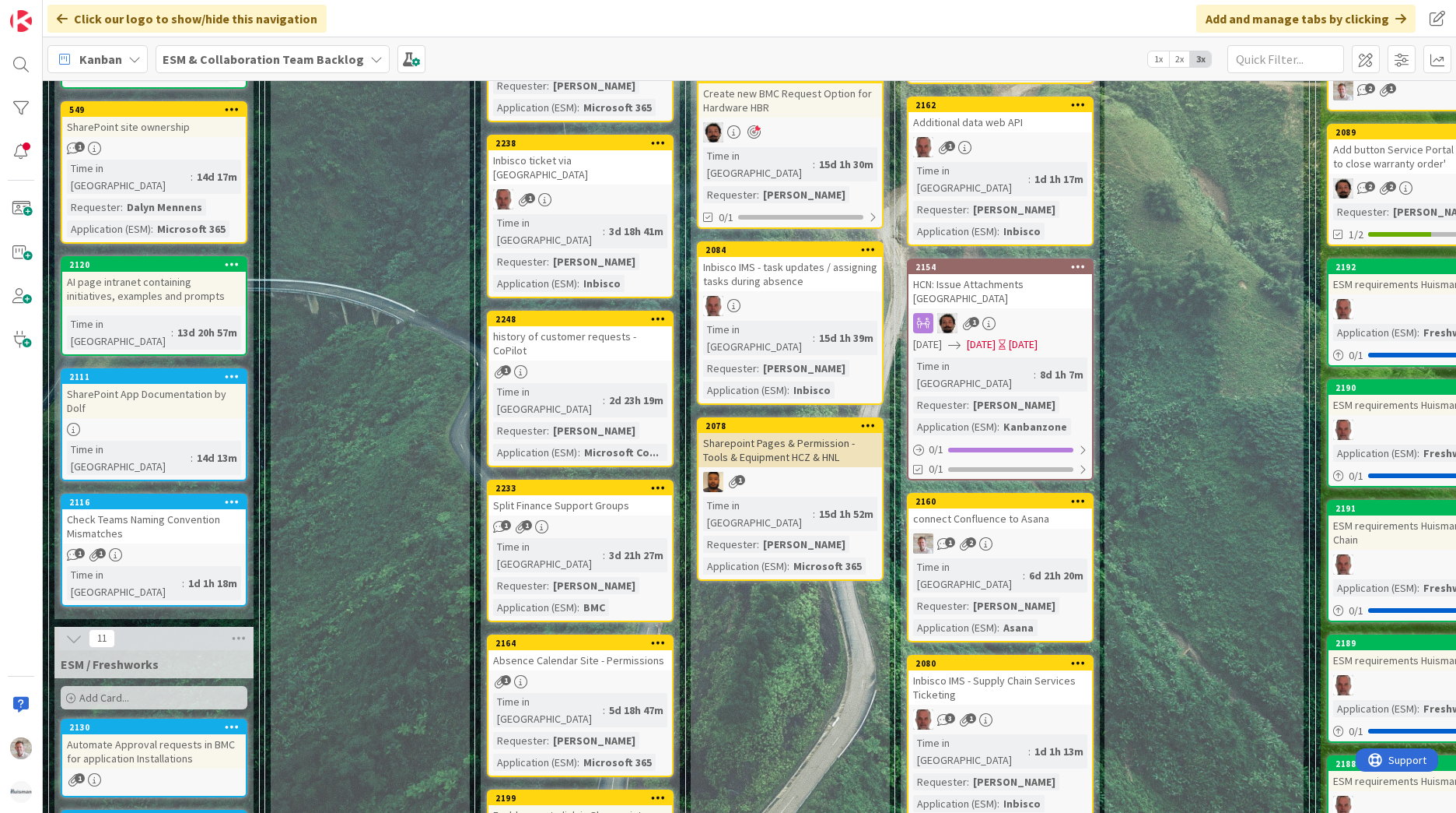
scroll to position [311, 0]
